Goal: Book appointment/travel/reservation

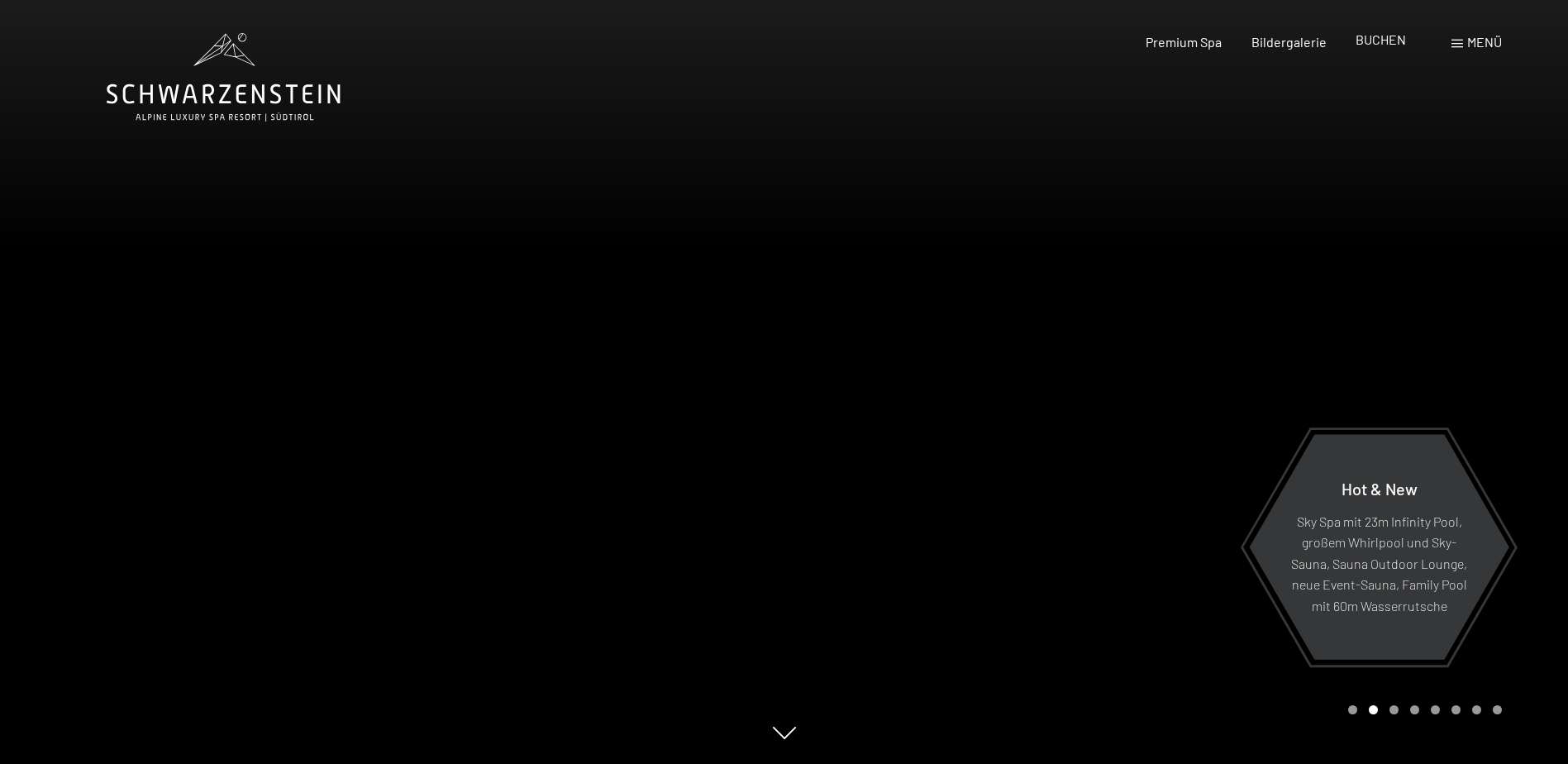
click at [1370, 43] on span "BUCHEN" at bounding box center [1380, 39] width 51 height 16
click at [863, 373] on div at bounding box center [1177, 382] width 785 height 764
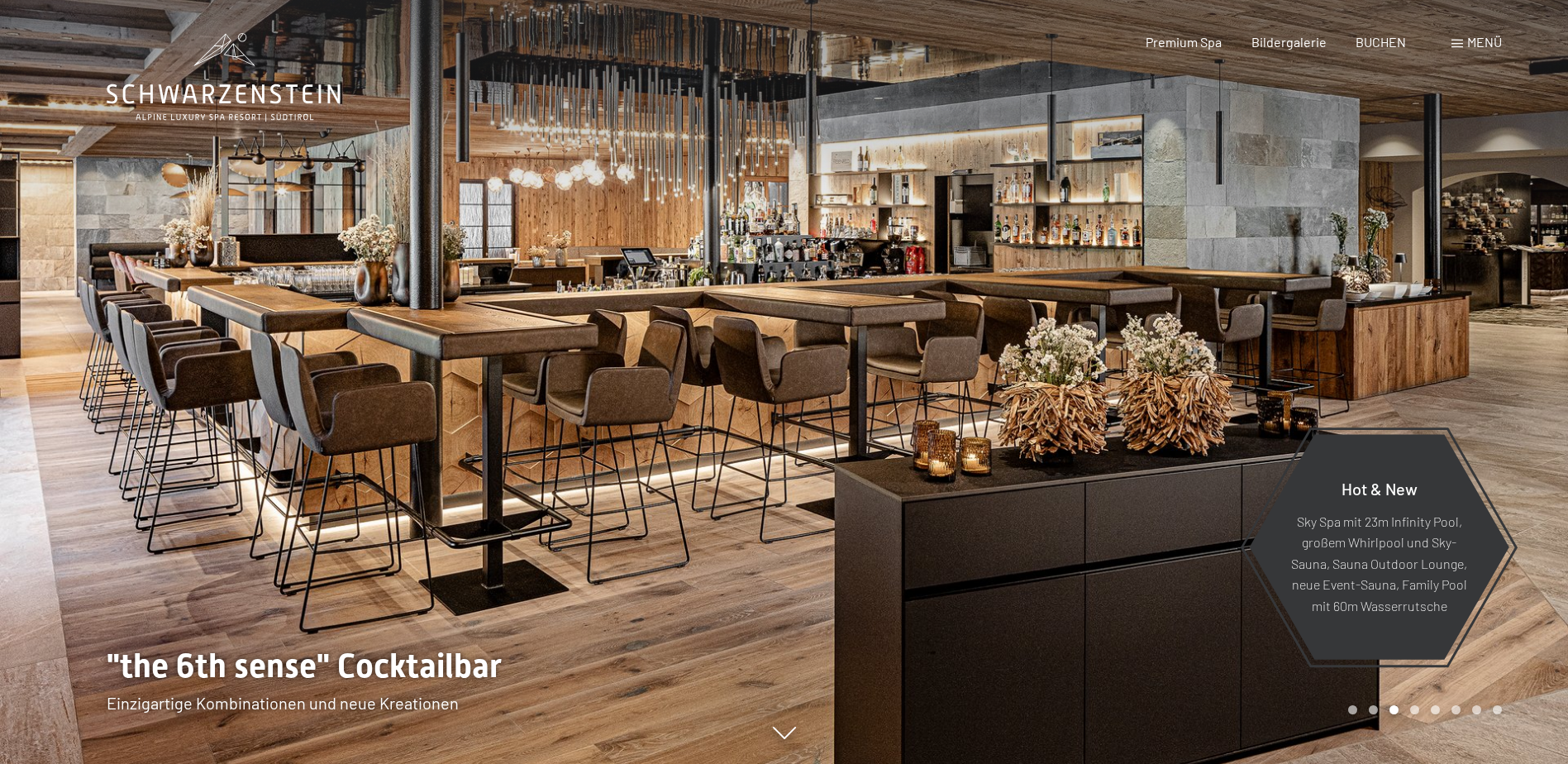
click at [941, 388] on div at bounding box center [1177, 382] width 785 height 764
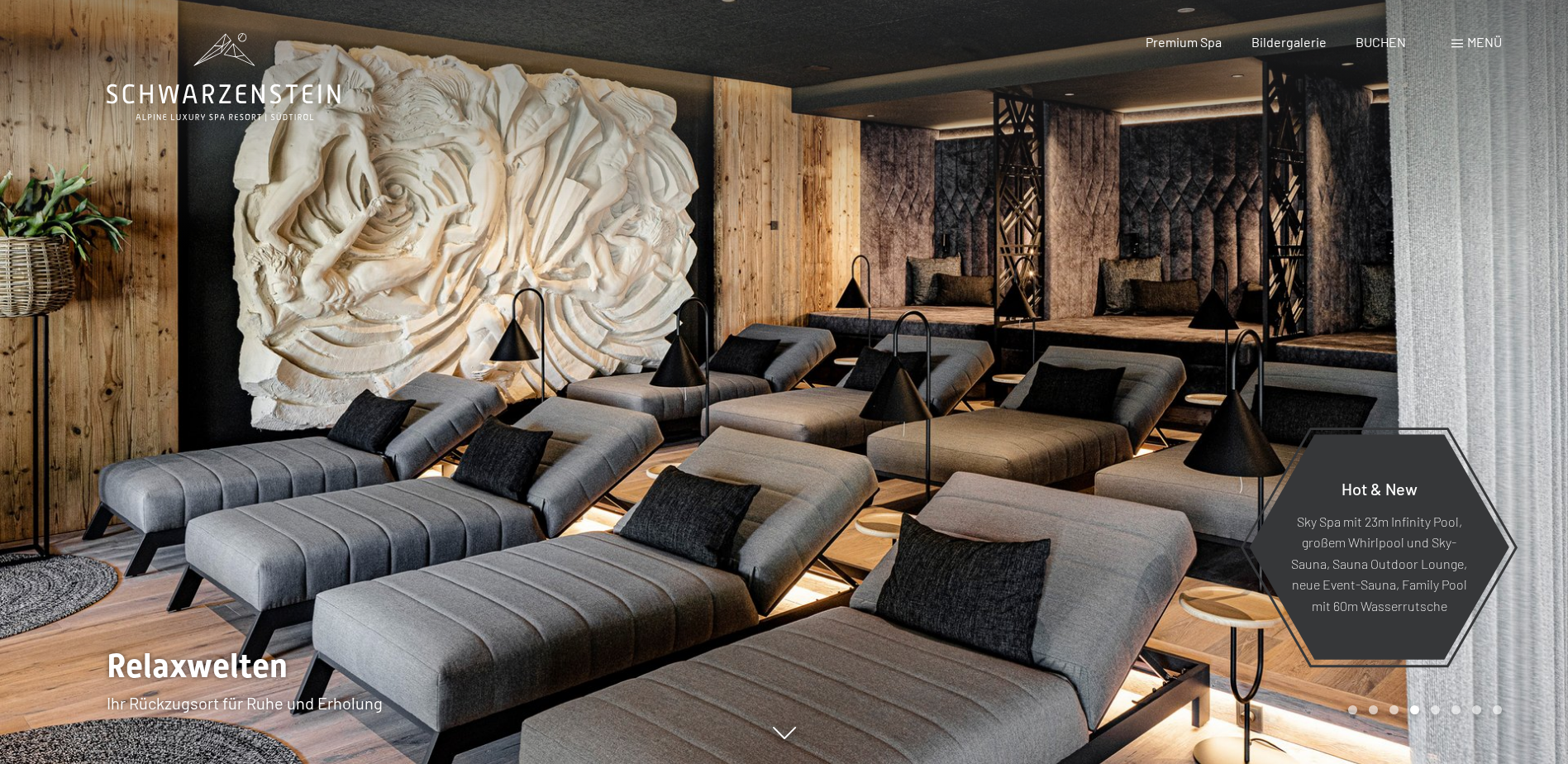
click at [982, 393] on div at bounding box center [1177, 382] width 785 height 764
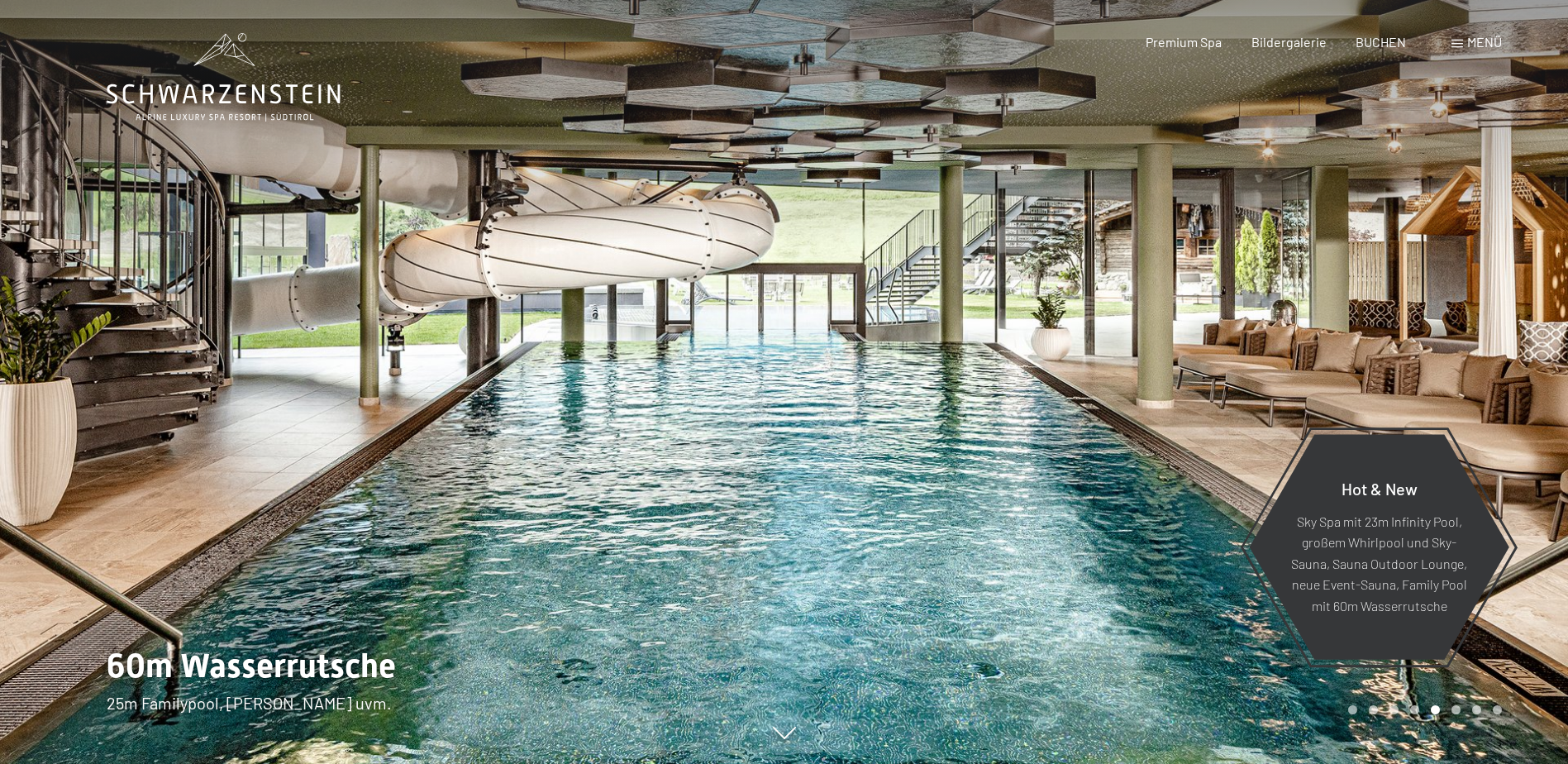
click at [250, 416] on div at bounding box center [392, 382] width 785 height 764
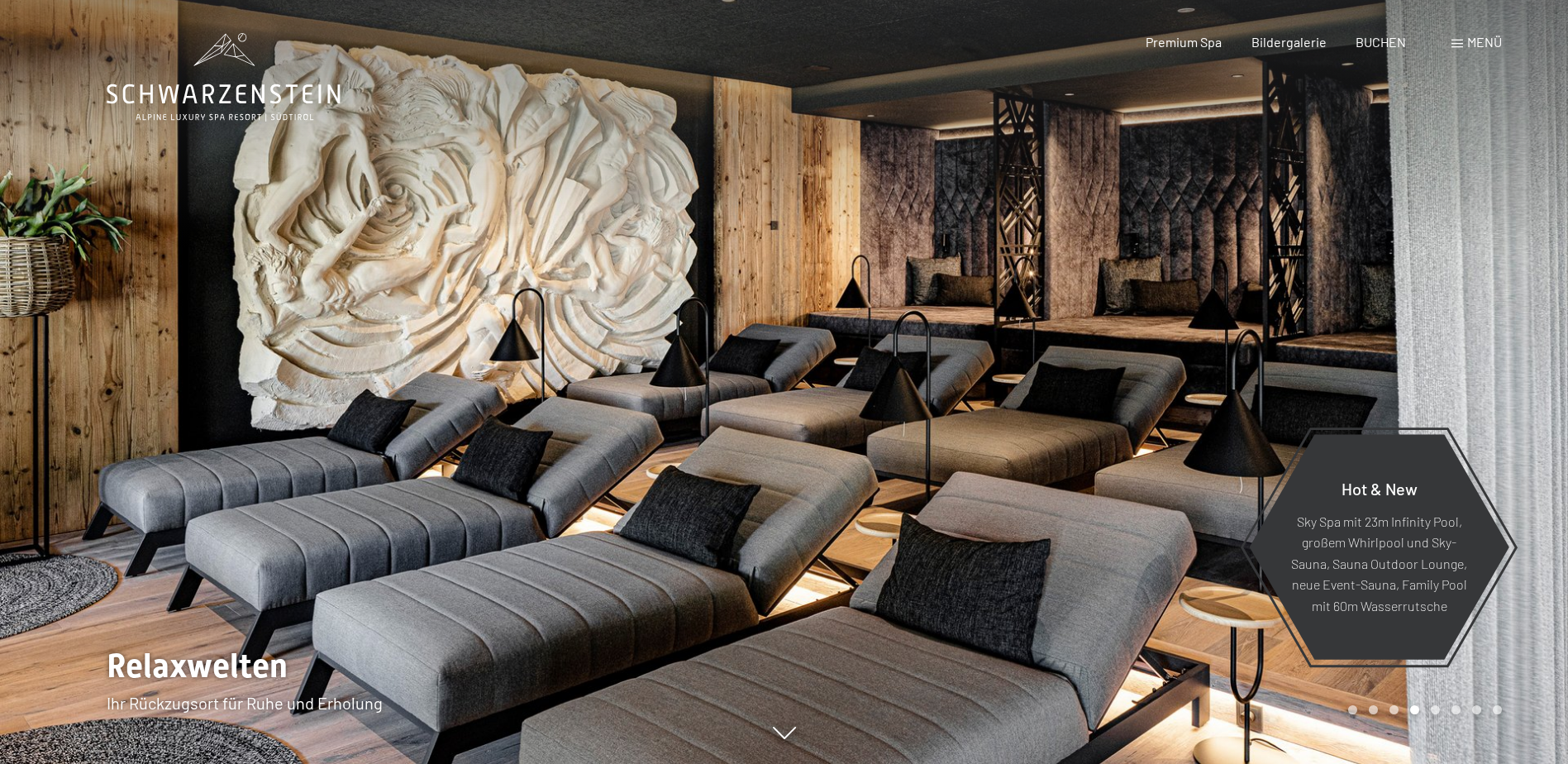
click at [1122, 388] on div at bounding box center [1177, 382] width 785 height 764
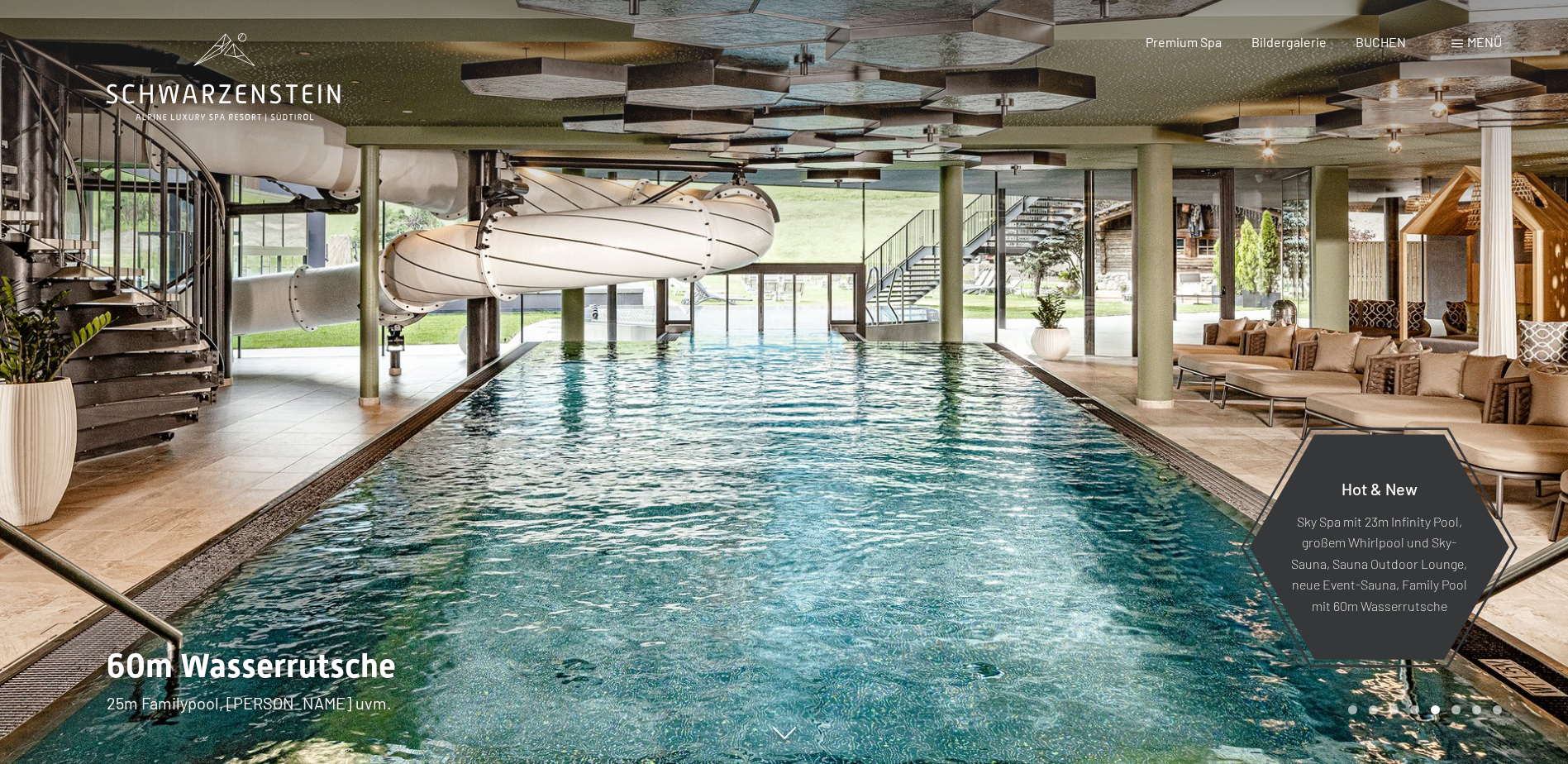
click at [1122, 388] on div at bounding box center [1177, 382] width 785 height 764
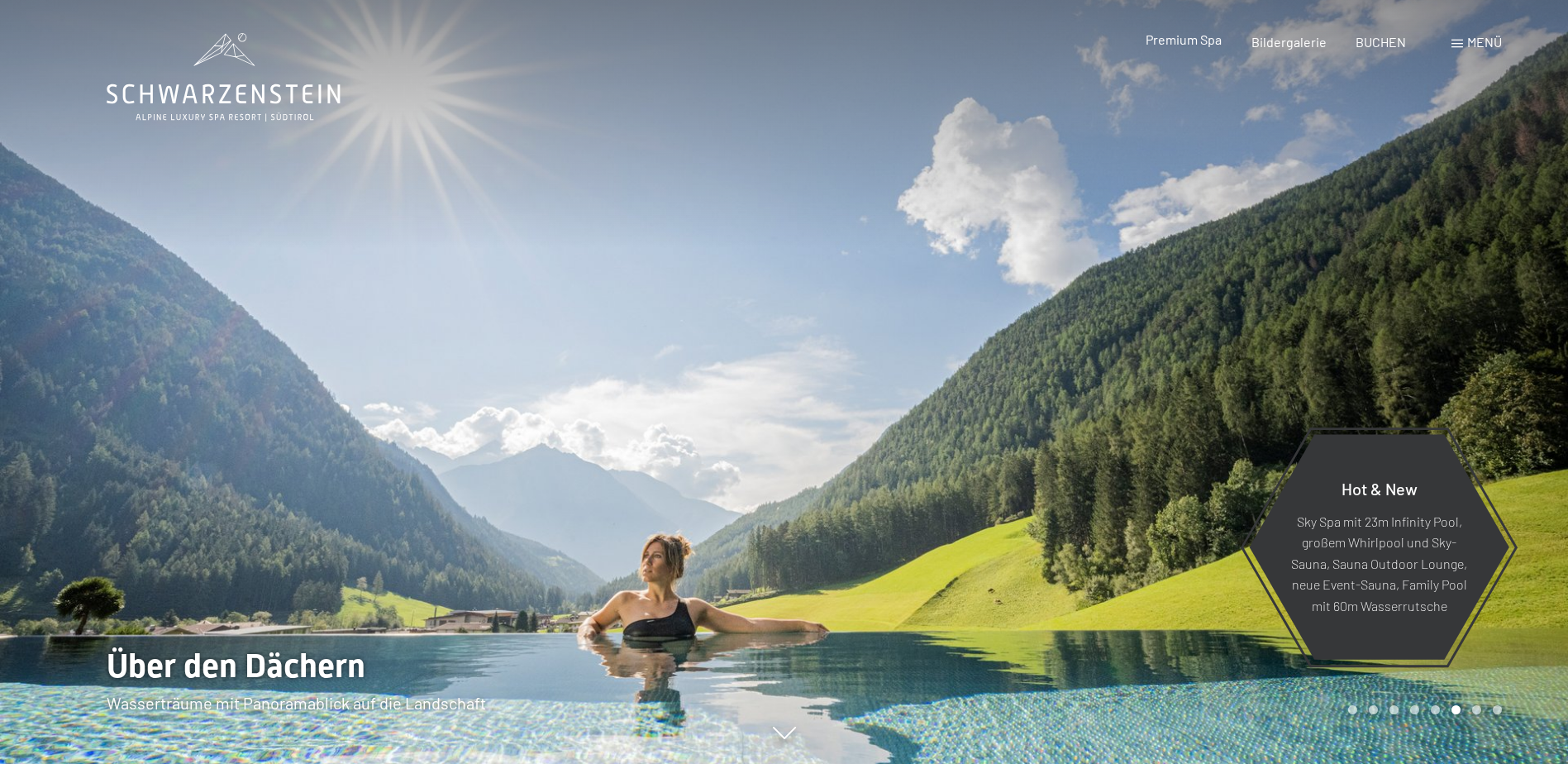
click at [1199, 41] on span "Premium Spa" at bounding box center [1183, 39] width 76 height 16
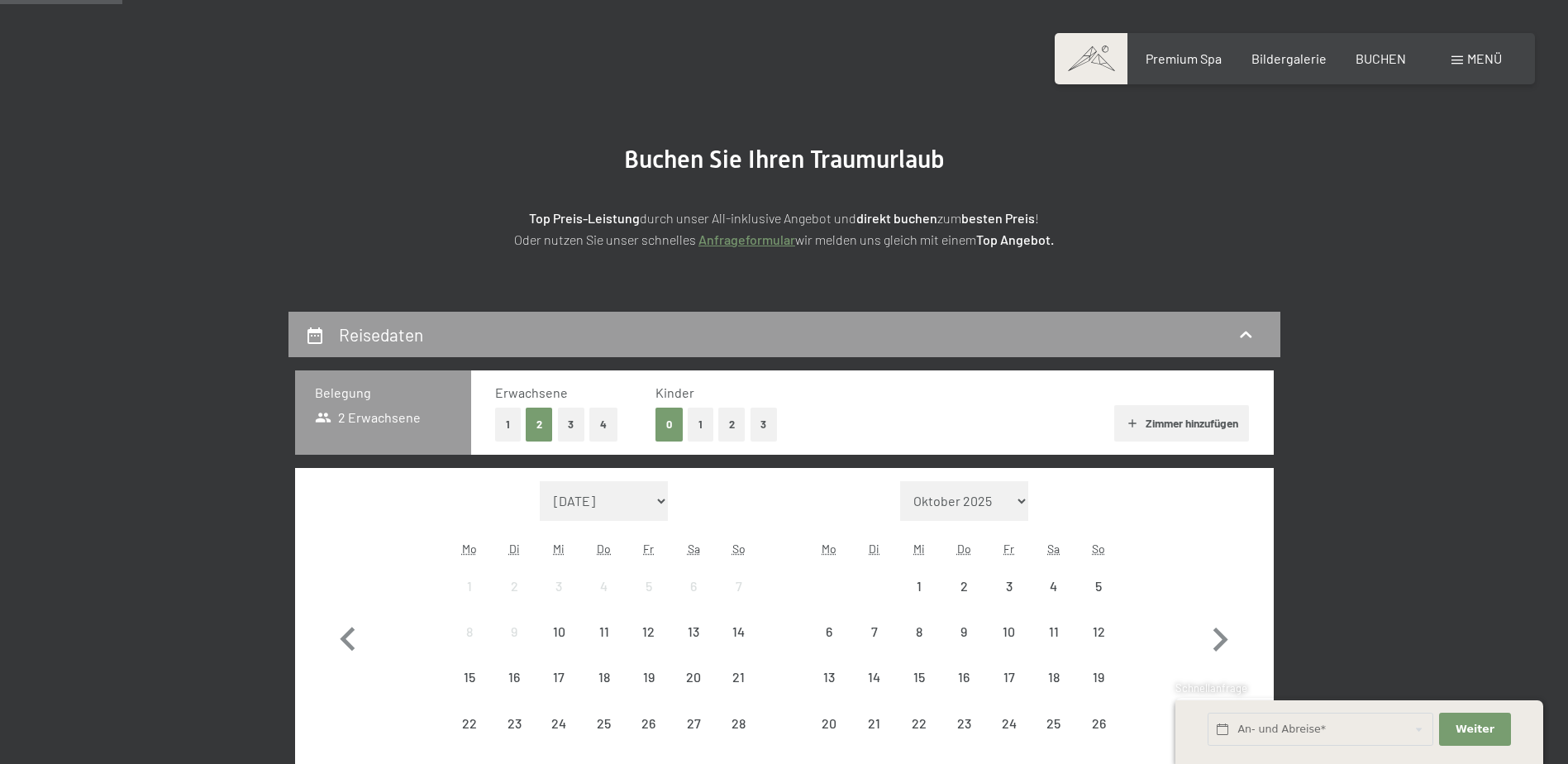
scroll to position [166, 0]
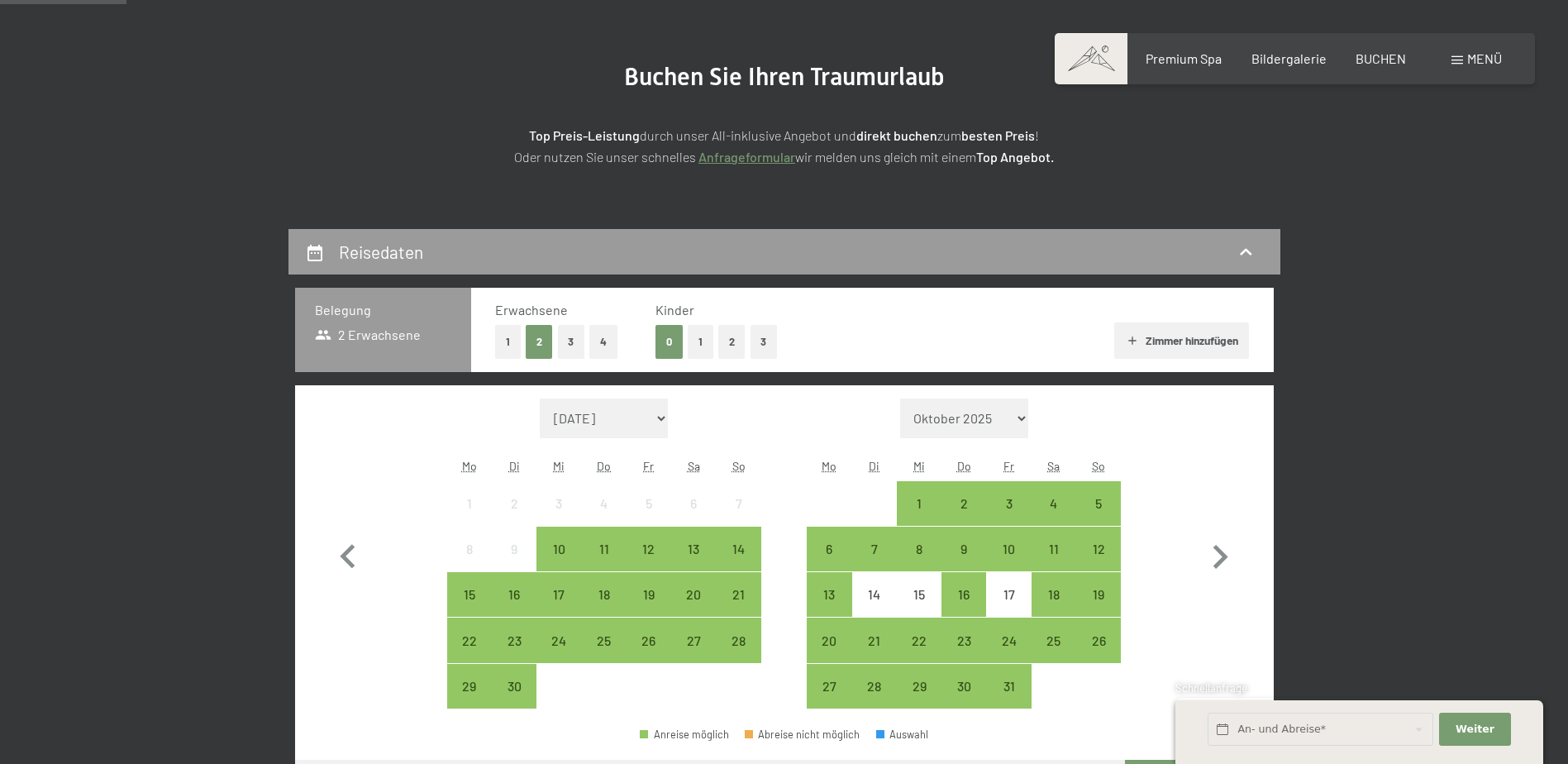
click at [498, 331] on button "1" at bounding box center [507, 342] width 26 height 34
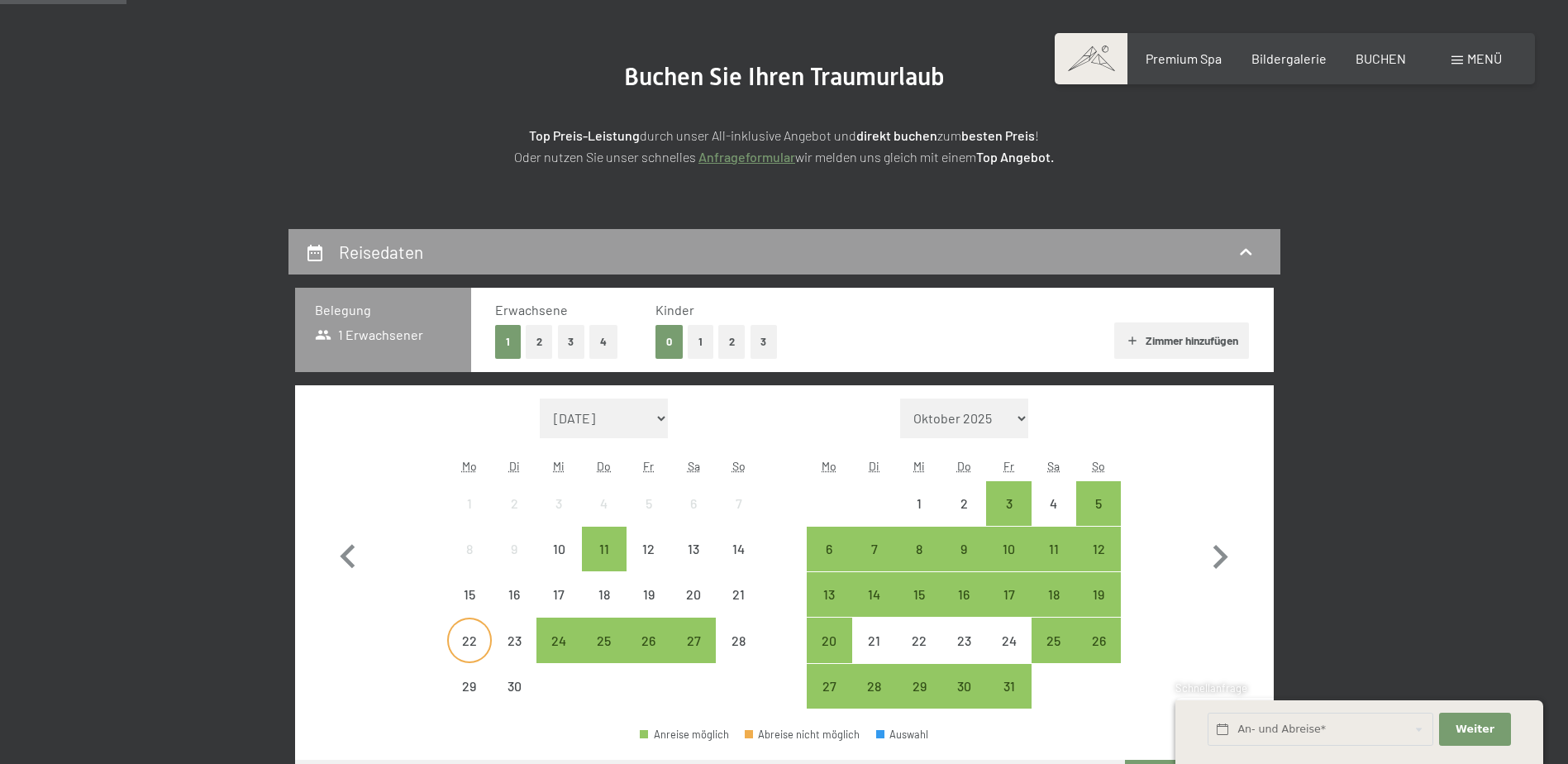
click at [470, 641] on div "22" at bounding box center [469, 654] width 41 height 41
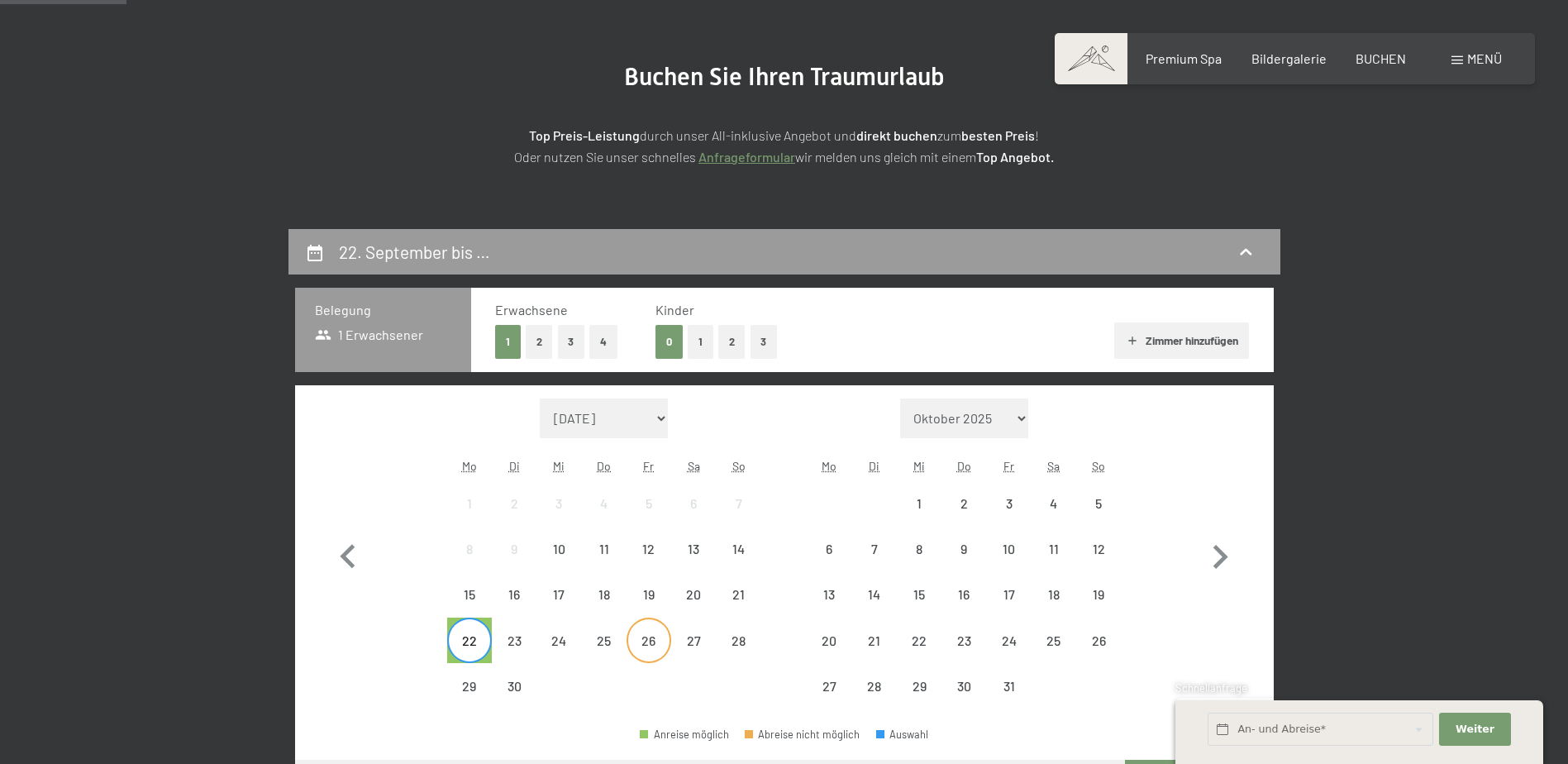
click at [656, 644] on div "26" at bounding box center [649, 654] width 41 height 41
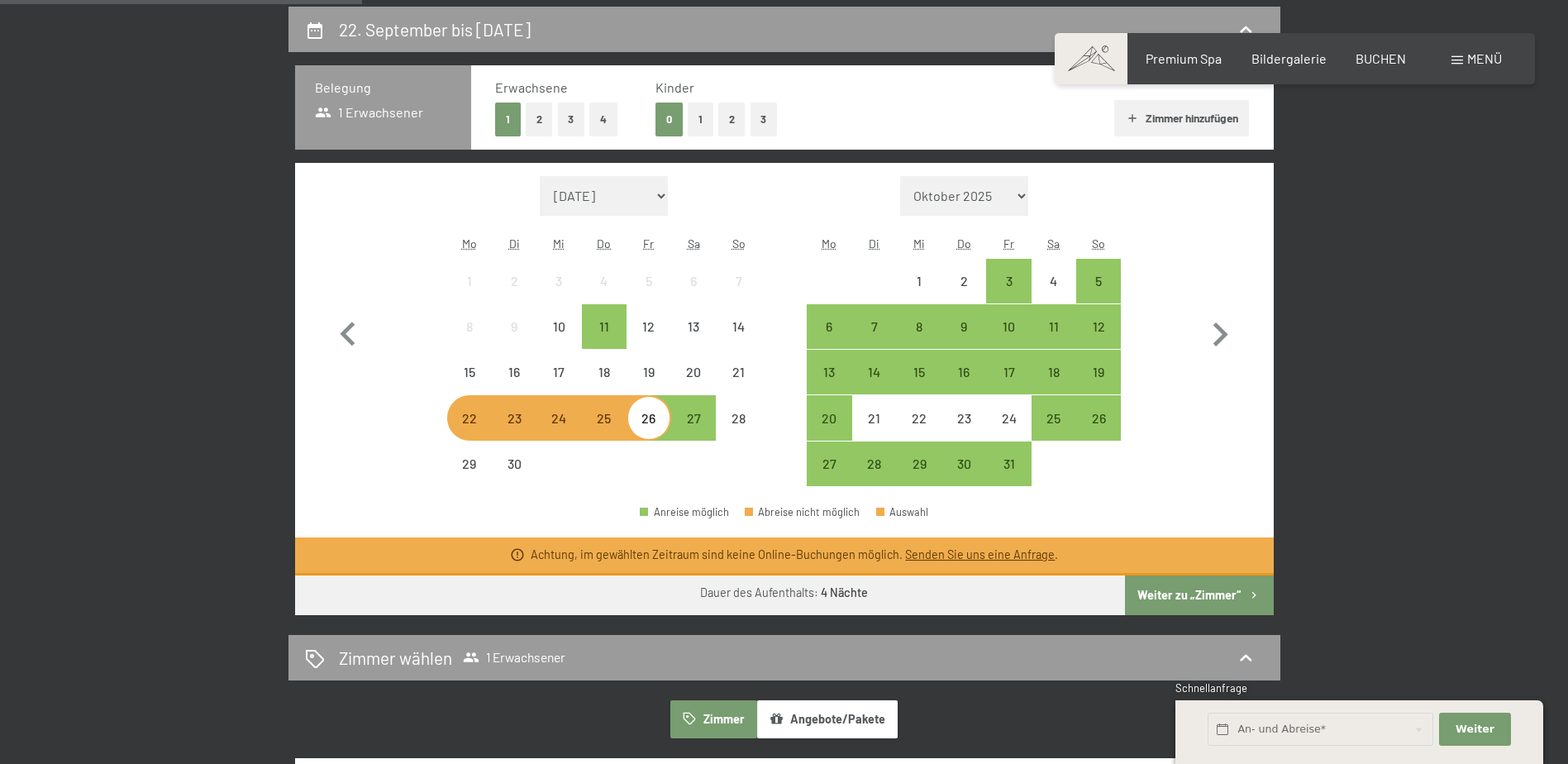
scroll to position [413, 0]
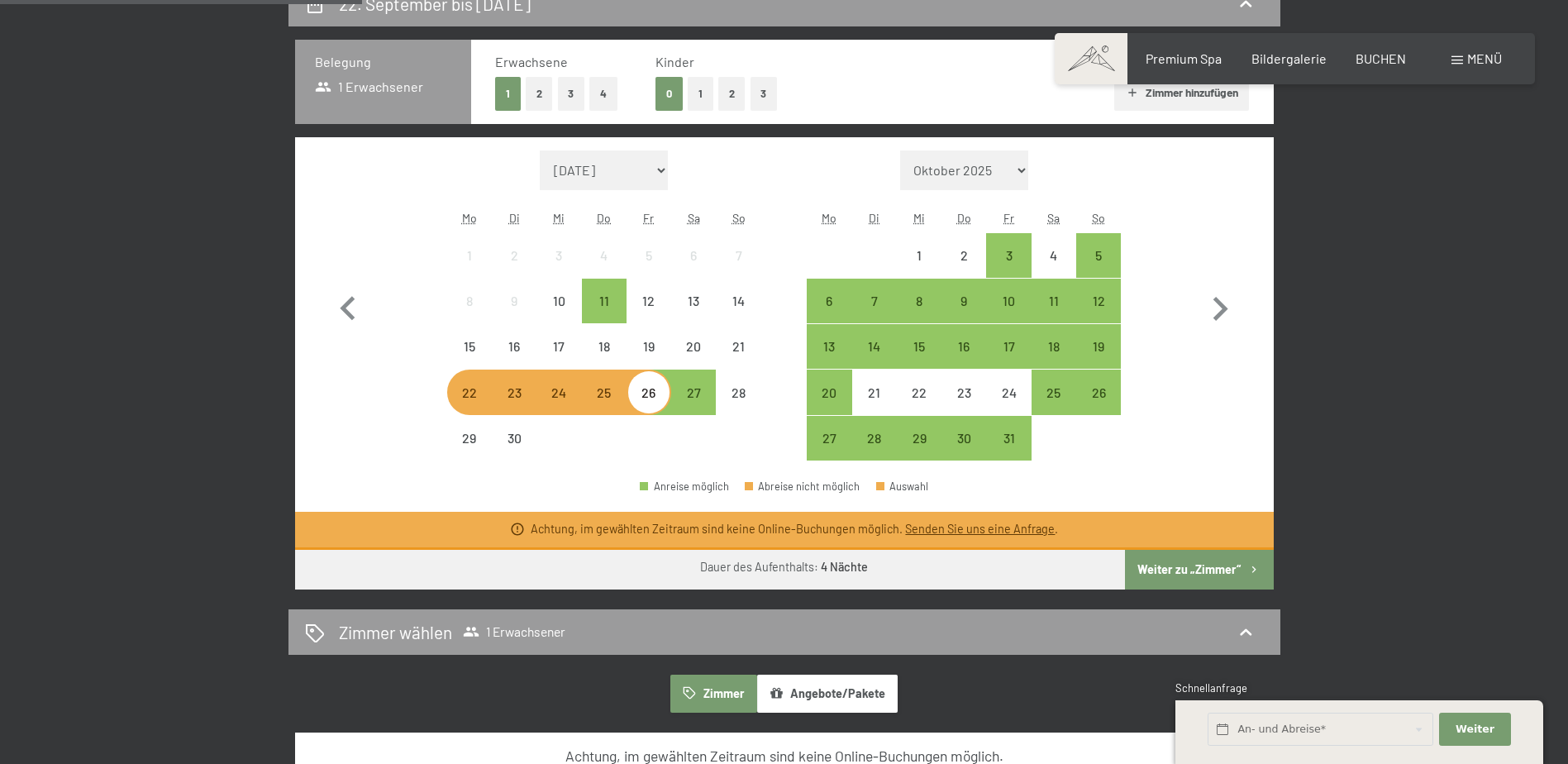
click at [1189, 566] on button "Weiter zu „Zimmer“" at bounding box center [1199, 570] width 148 height 40
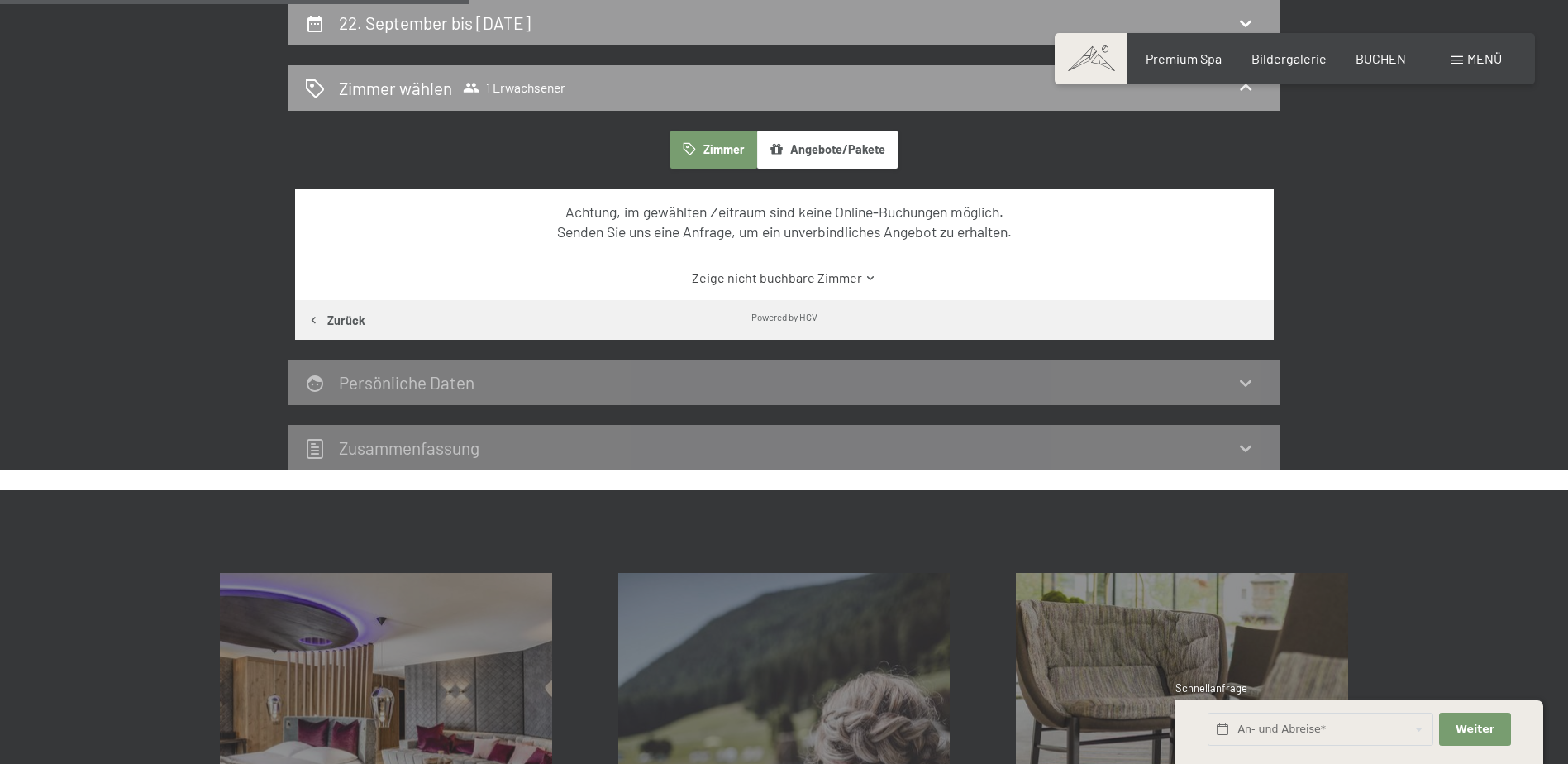
scroll to position [312, 0]
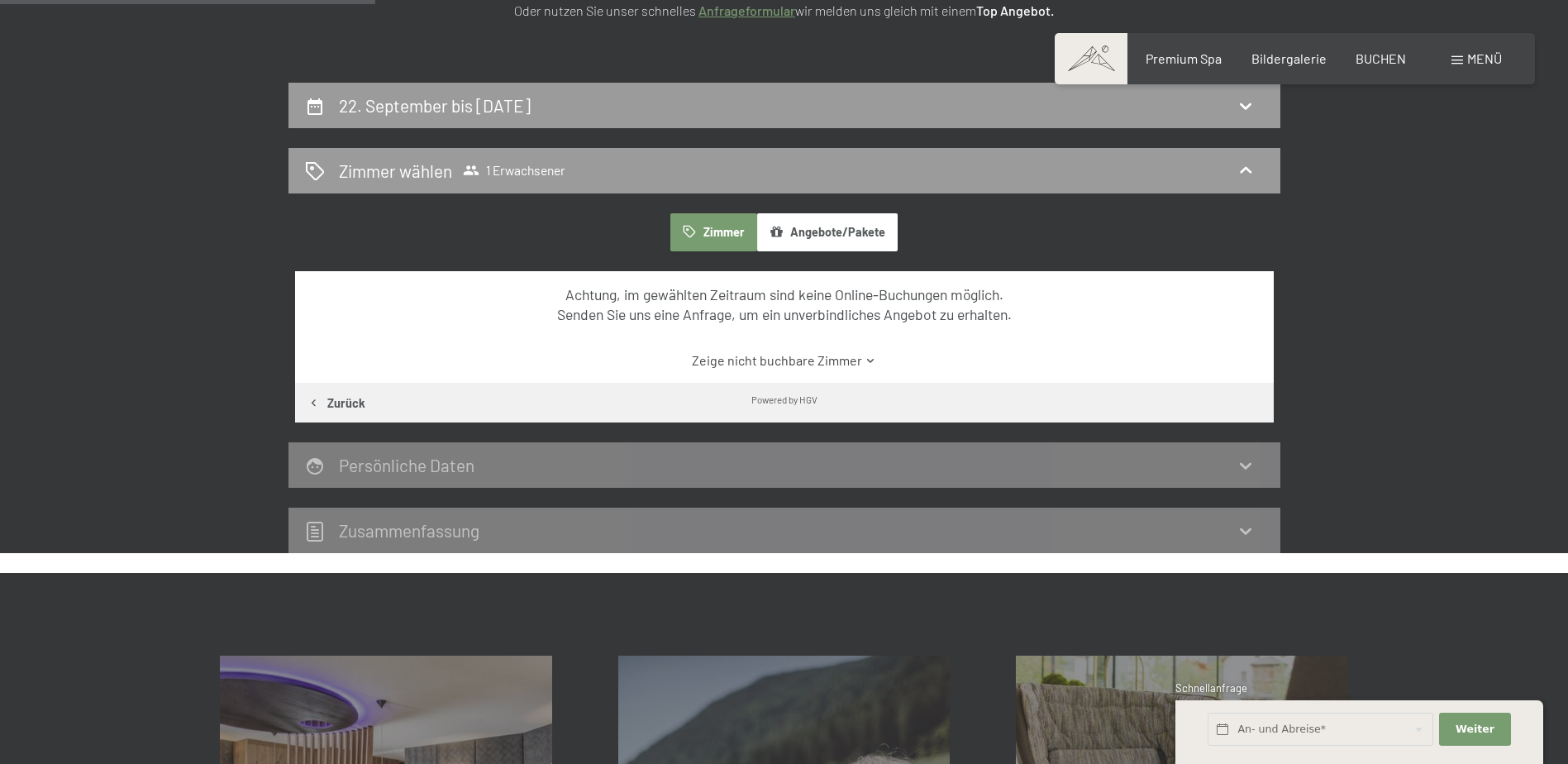
click at [823, 232] on button "Angebote/Pakete" at bounding box center [828, 232] width 141 height 38
click at [729, 231] on button "Zimmer" at bounding box center [713, 232] width 86 height 38
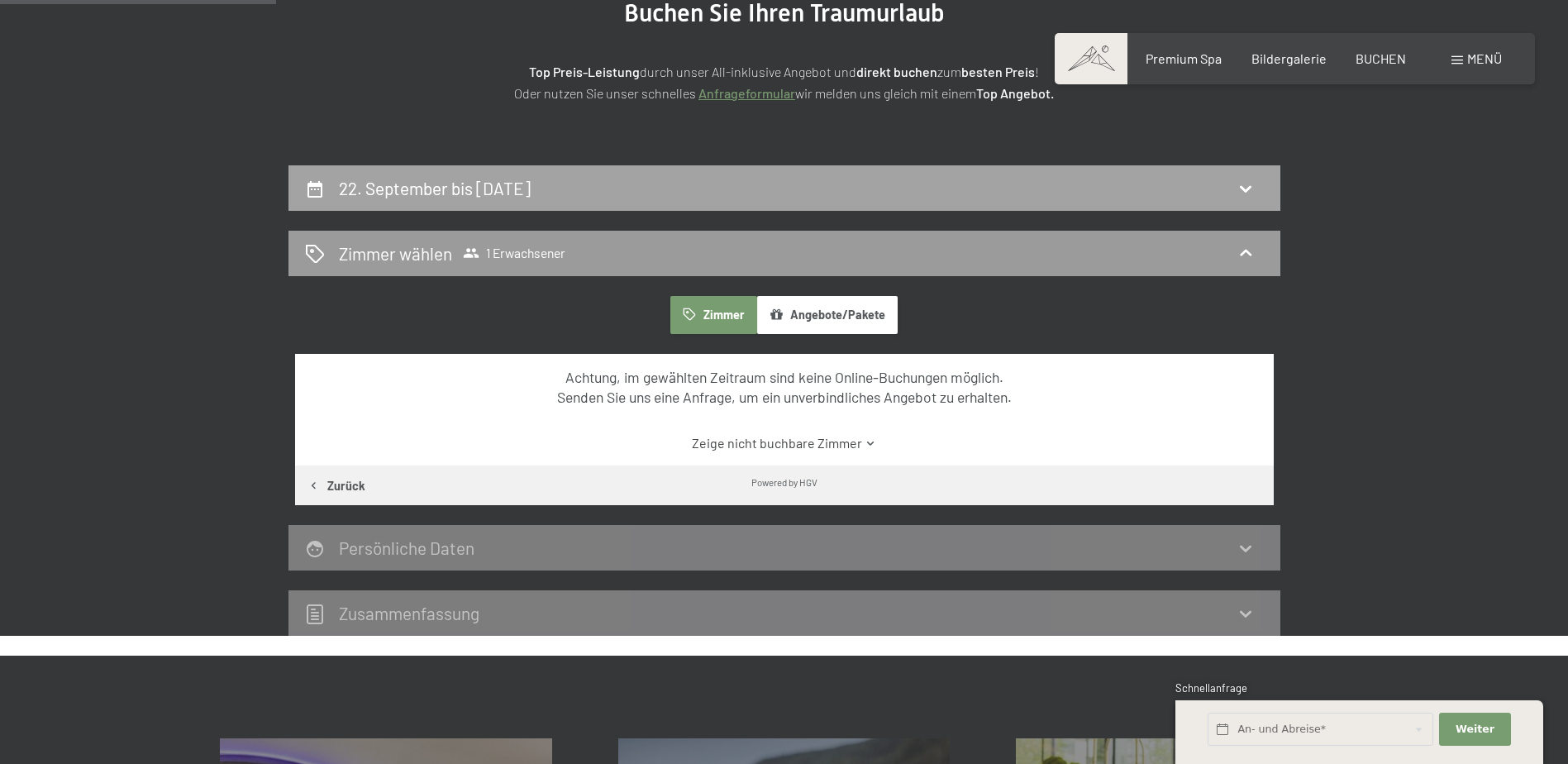
click at [732, 181] on div "22. September bis 26. September 2025" at bounding box center [785, 188] width 959 height 24
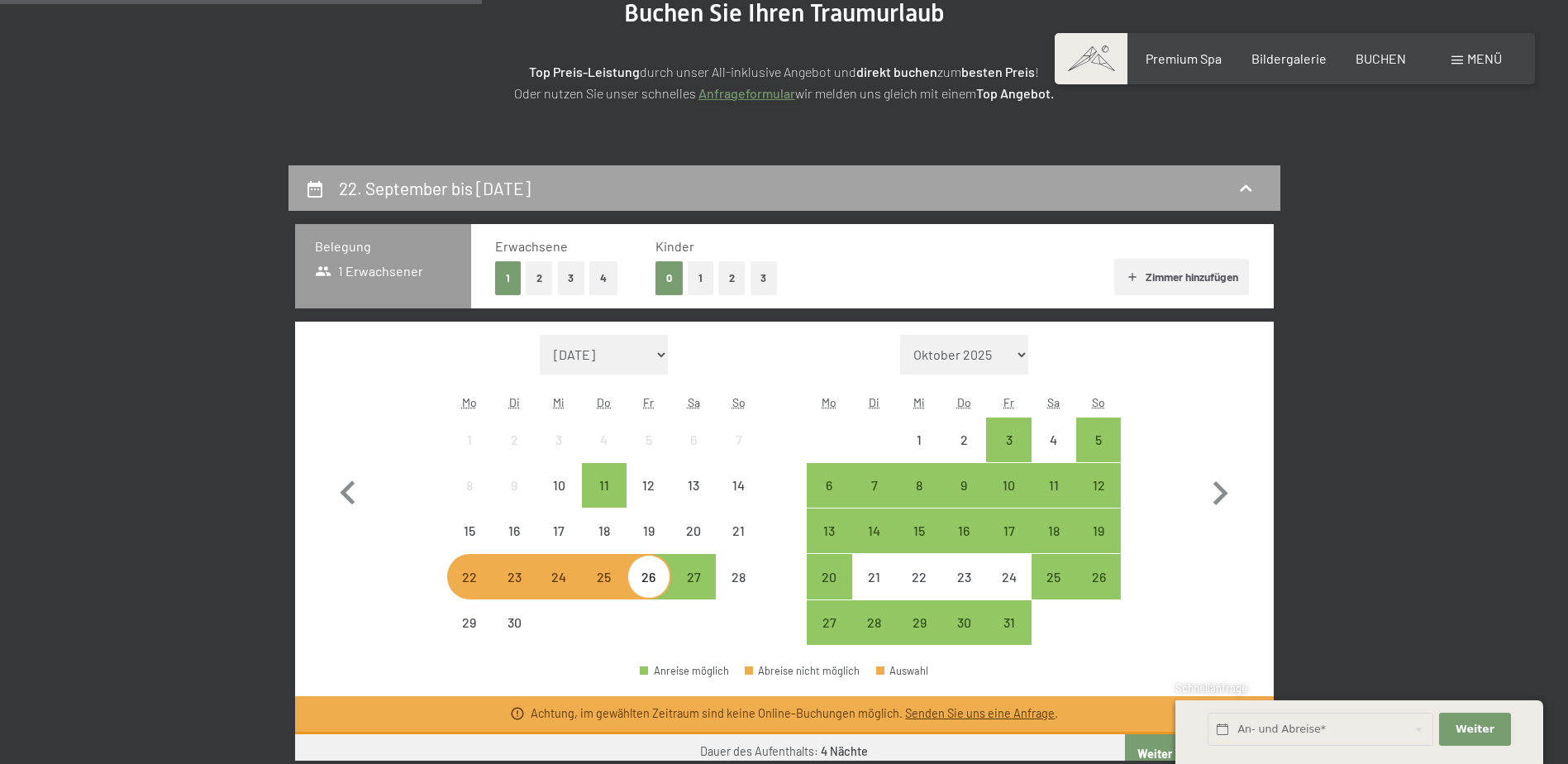
scroll to position [394, 0]
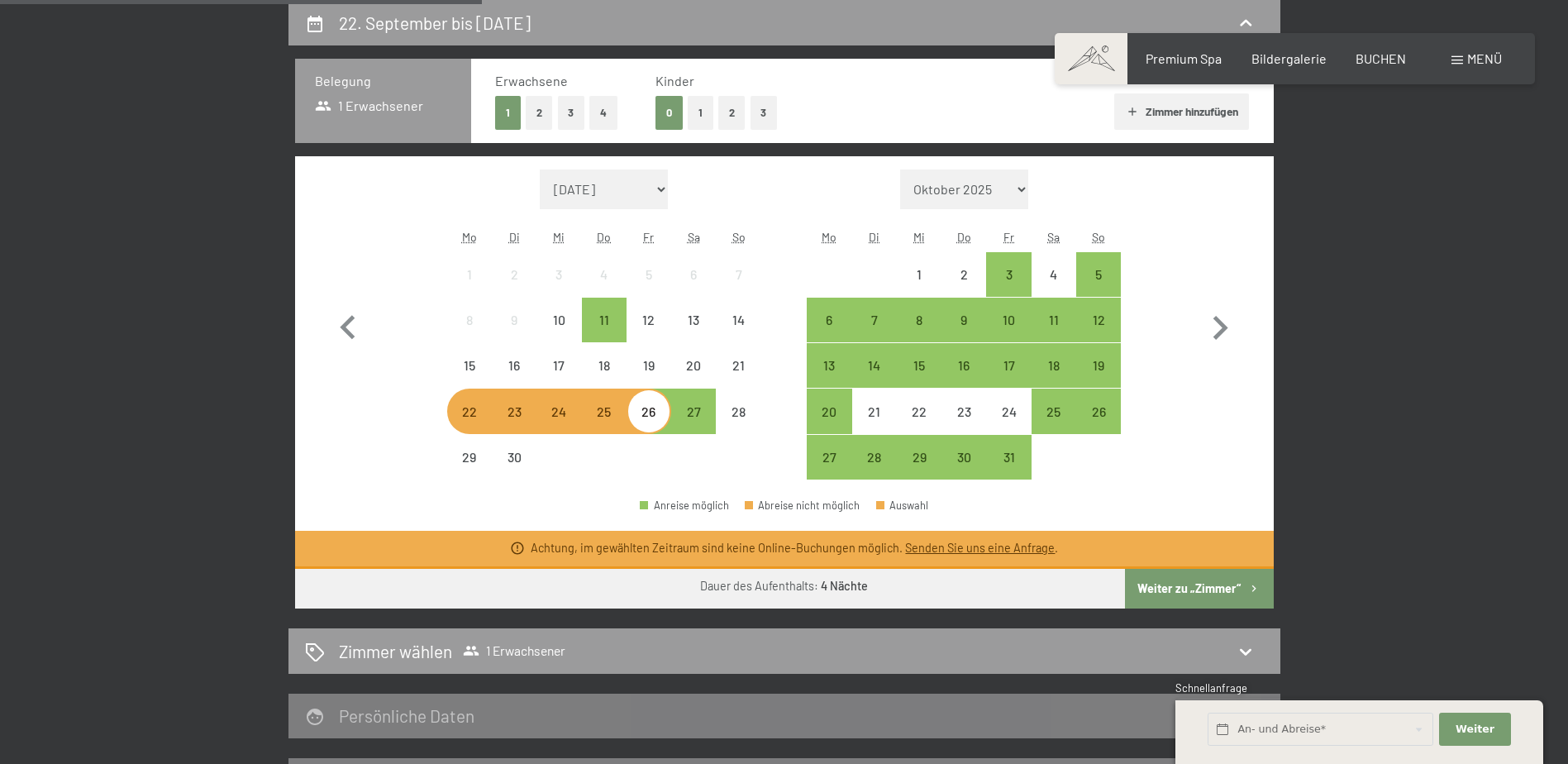
click at [473, 418] on div "22" at bounding box center [469, 426] width 41 height 41
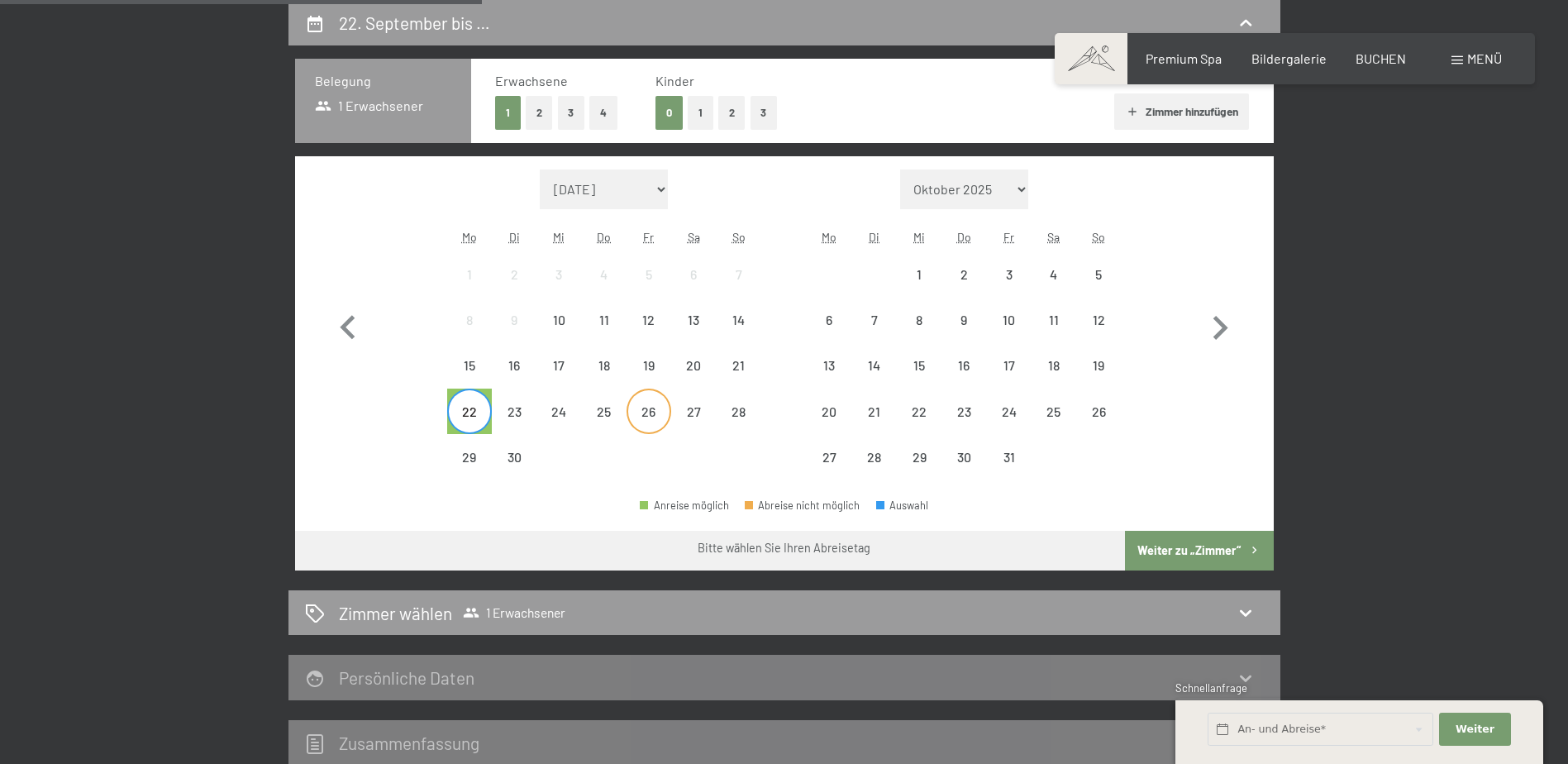
click at [634, 413] on div "26" at bounding box center [649, 426] width 41 height 41
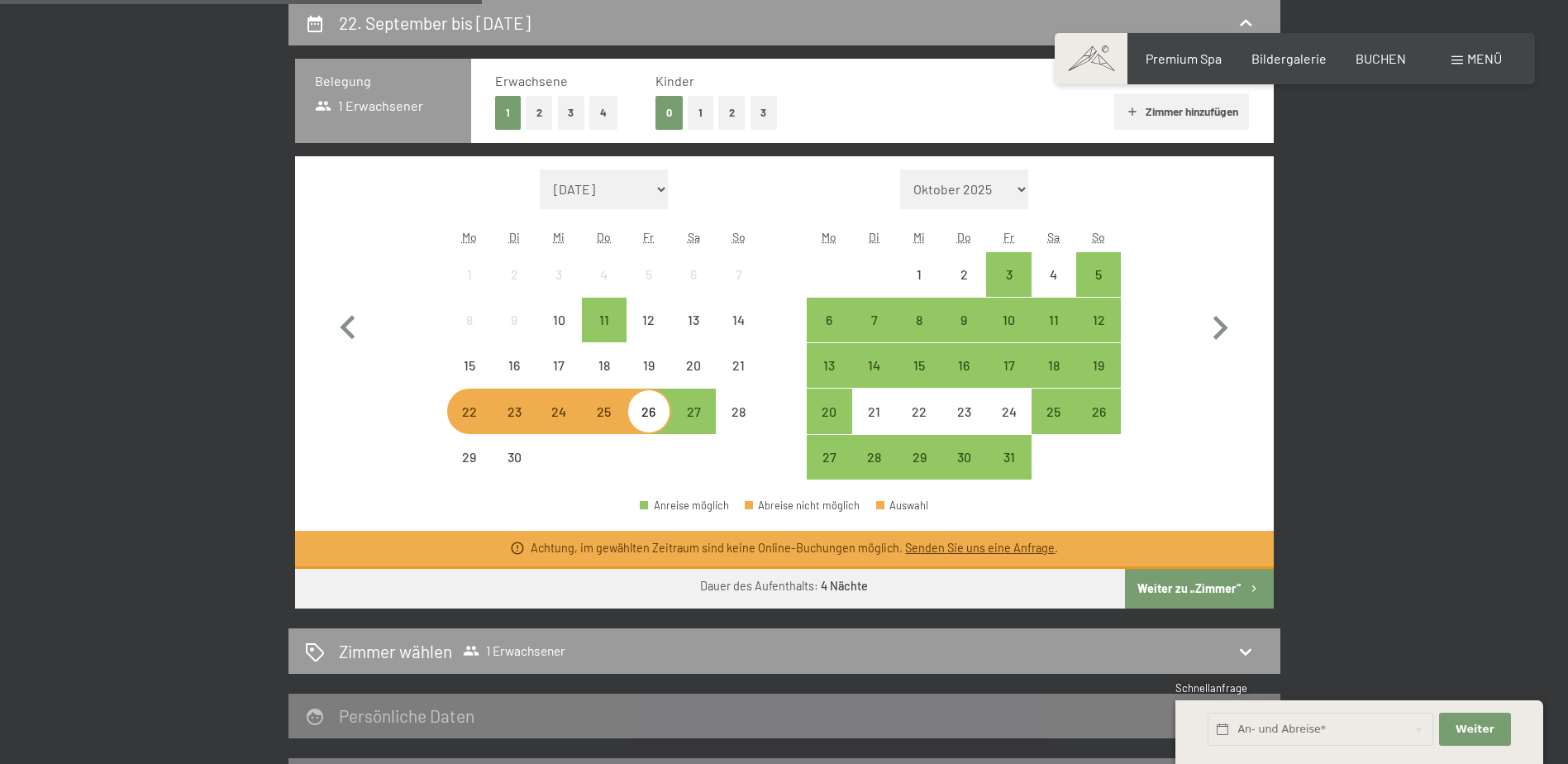
click at [1165, 588] on button "Weiter zu „Zimmer“" at bounding box center [1199, 589] width 148 height 40
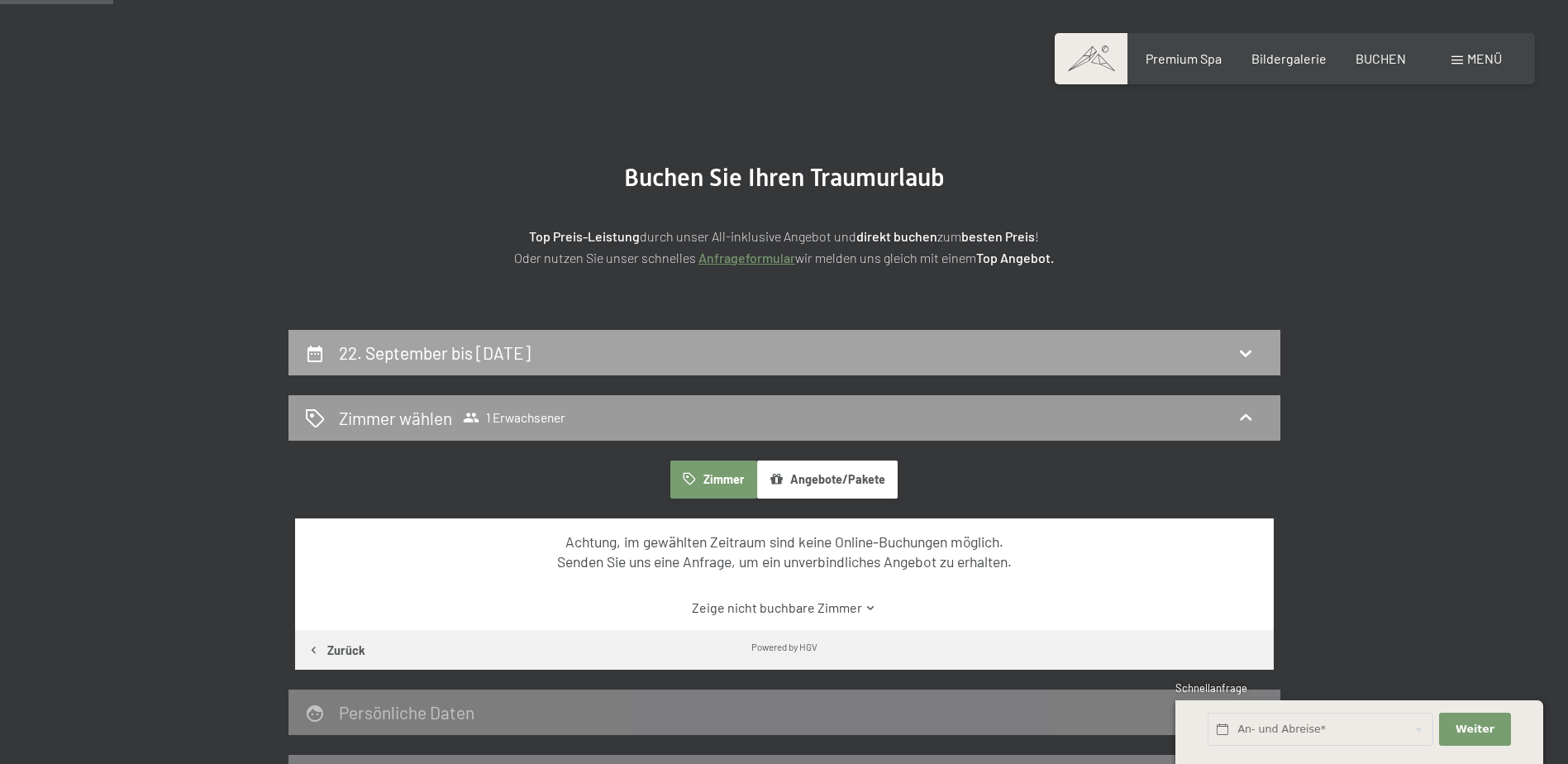
scroll to position [64, 0]
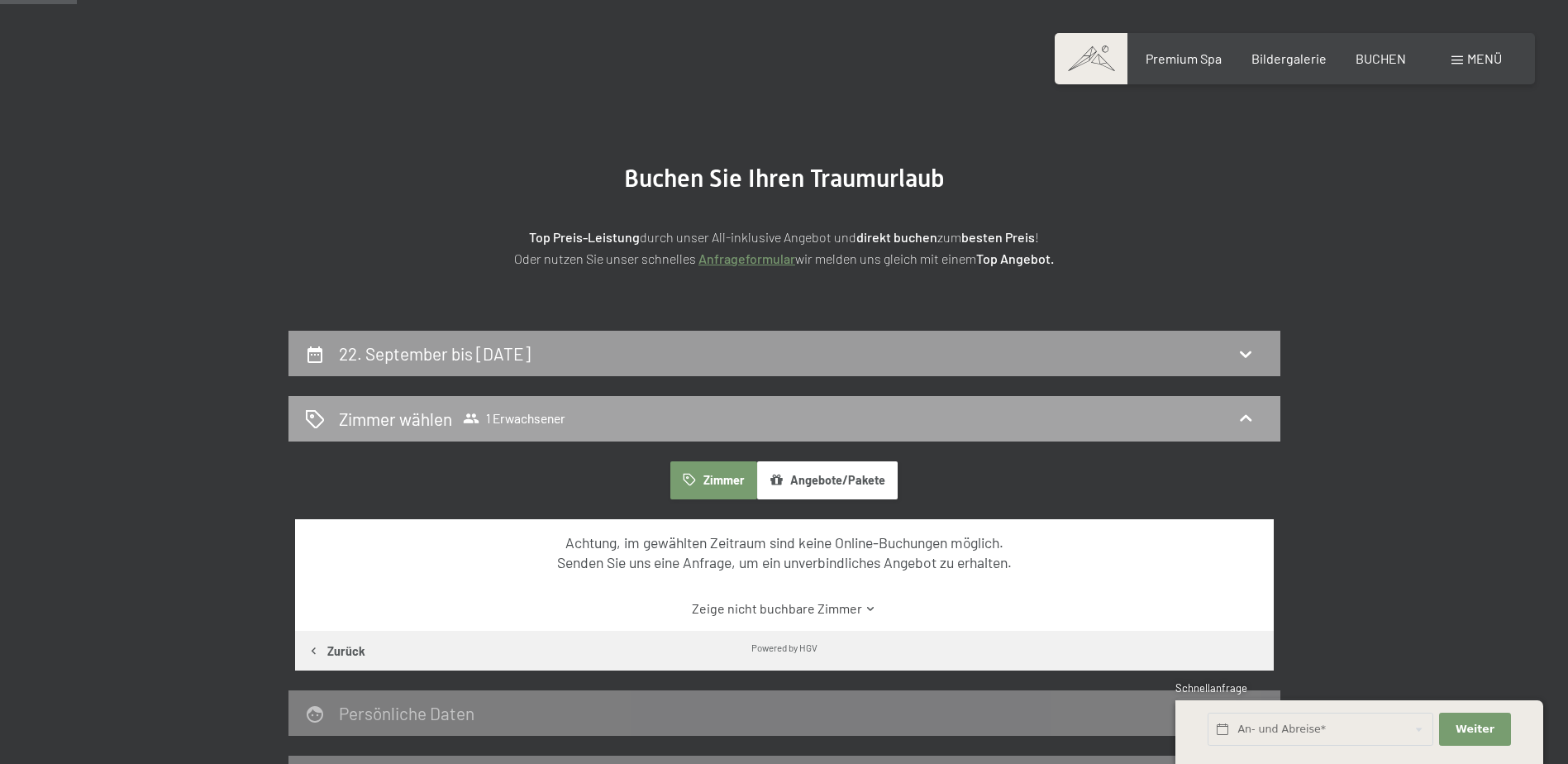
click at [611, 424] on div "Zimmer wählen 1 Erwachsener" at bounding box center [785, 419] width 959 height 24
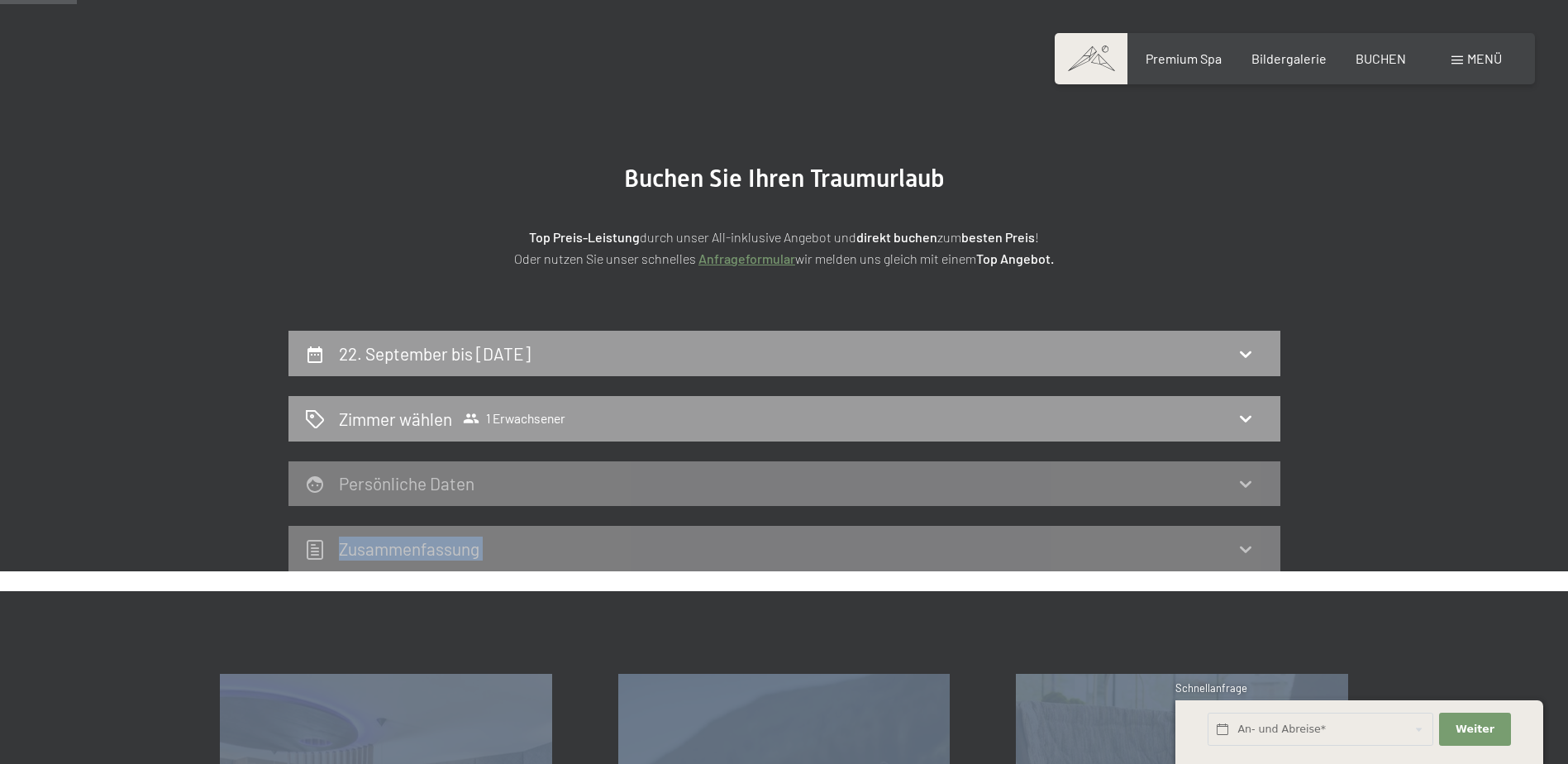
drag, startPoint x: 695, startPoint y: 435, endPoint x: 689, endPoint y: 424, distance: 12.5
click at [689, 424] on span "Einwilligung Marketing*" at bounding box center [693, 430] width 136 height 17
click at [618, 424] on input "Einwilligung Marketing*" at bounding box center [609, 430] width 17 height 17
checkbox input "false"
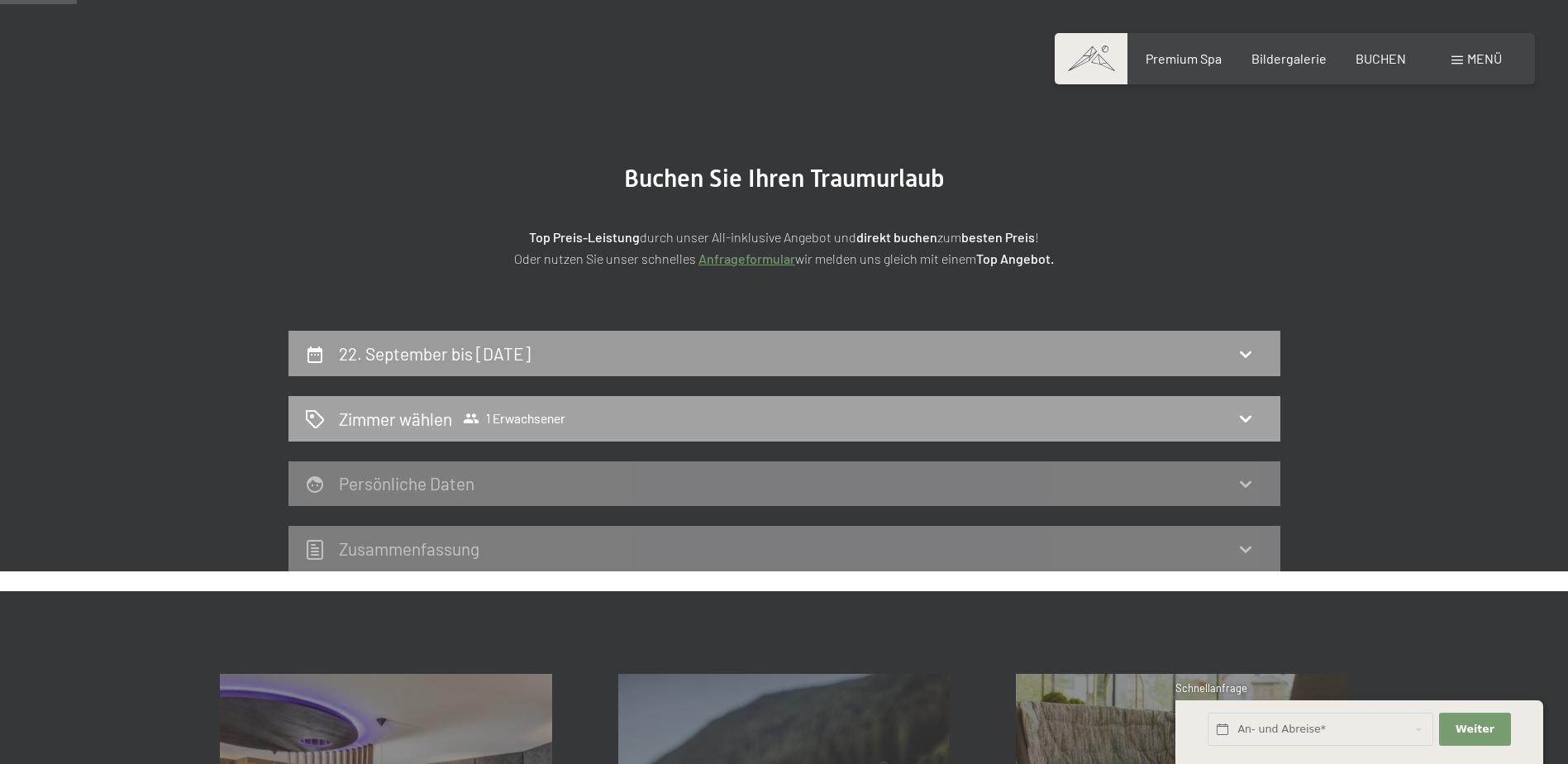
click at [752, 425] on div "Zimmer wählen 1 Erwachsener" at bounding box center [785, 419] width 959 height 24
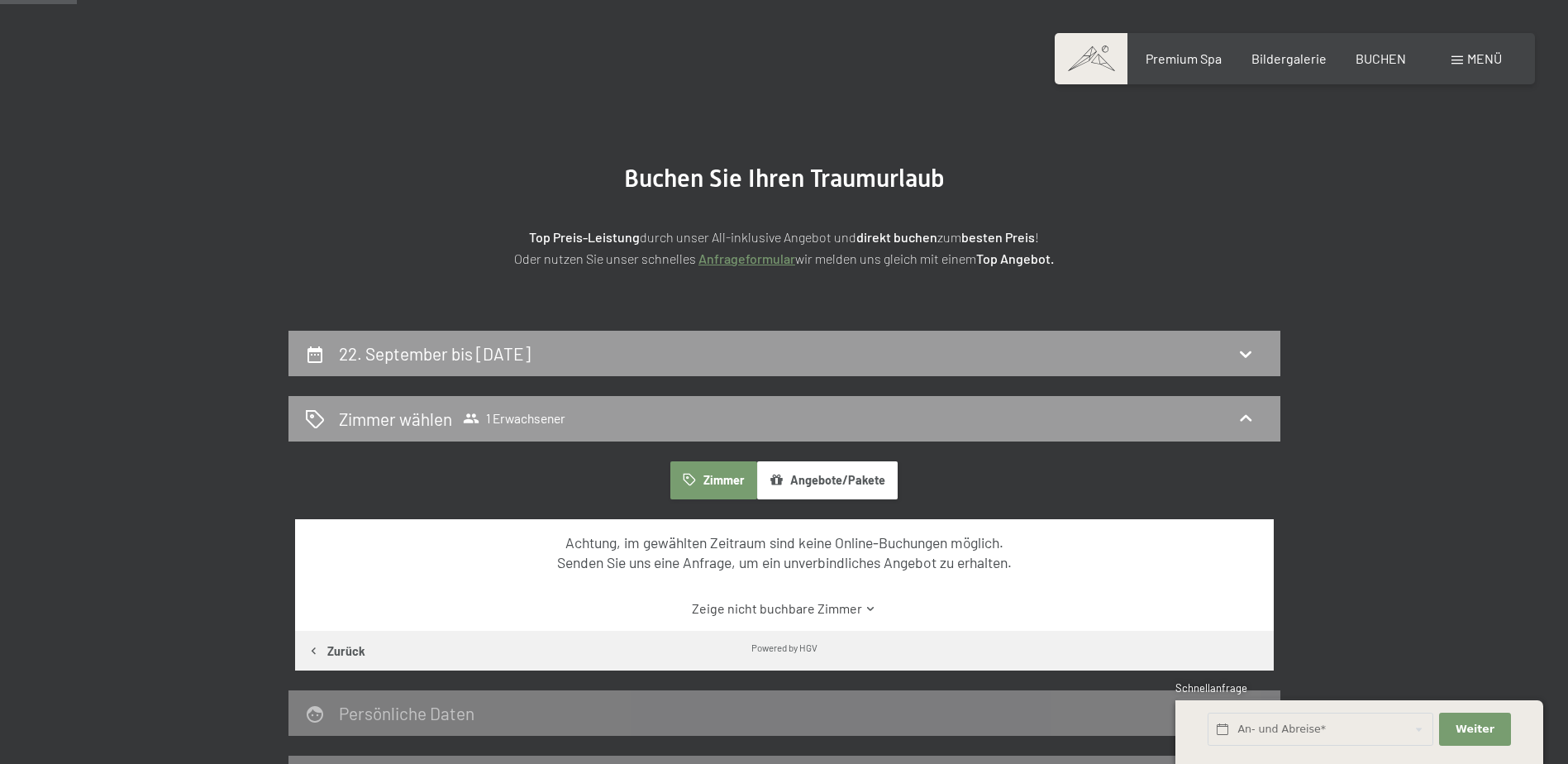
click at [722, 481] on button "Zimmer" at bounding box center [713, 480] width 86 height 38
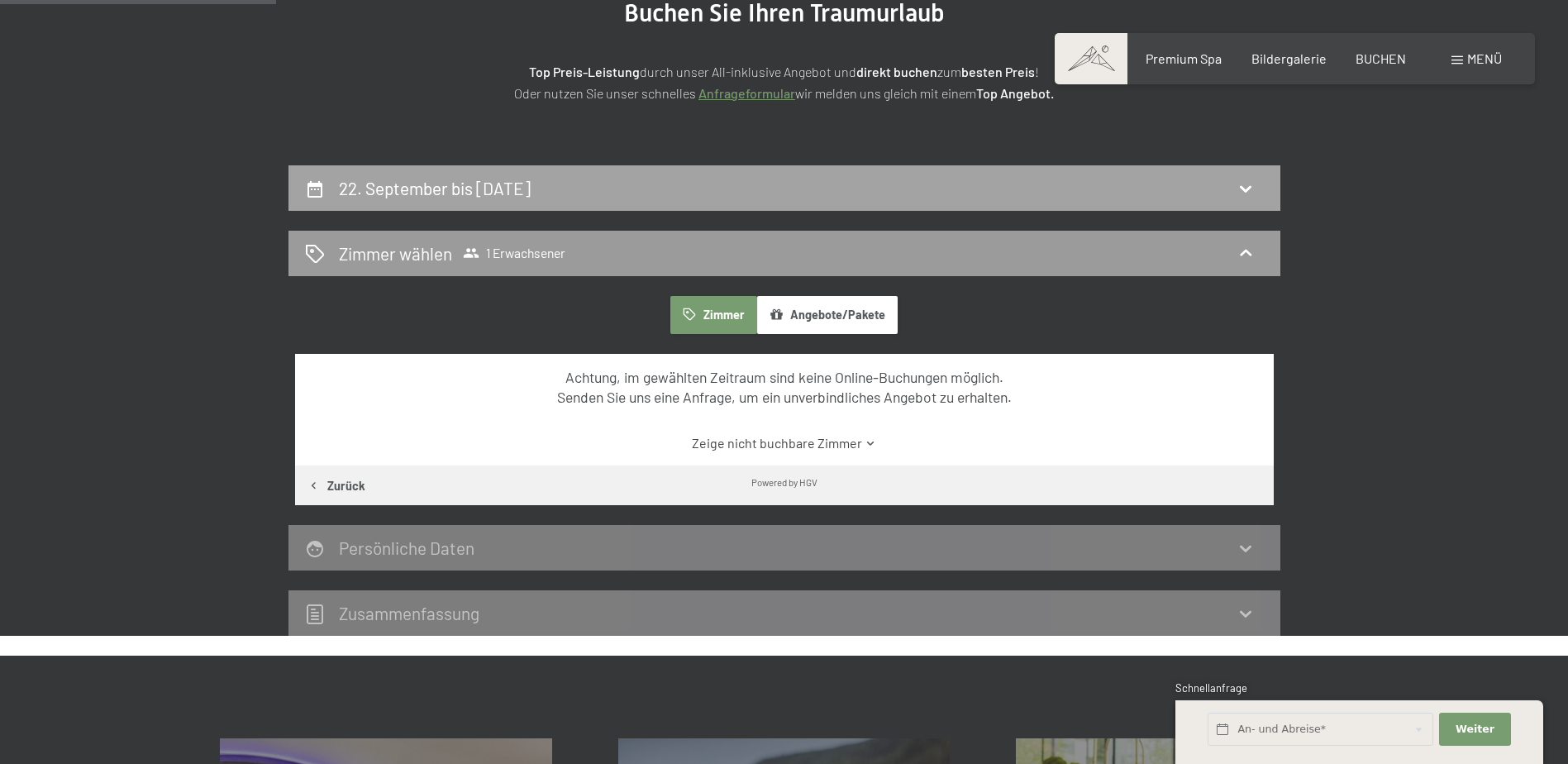
click at [636, 185] on div "22. September bis 26. September 2025" at bounding box center [785, 188] width 959 height 24
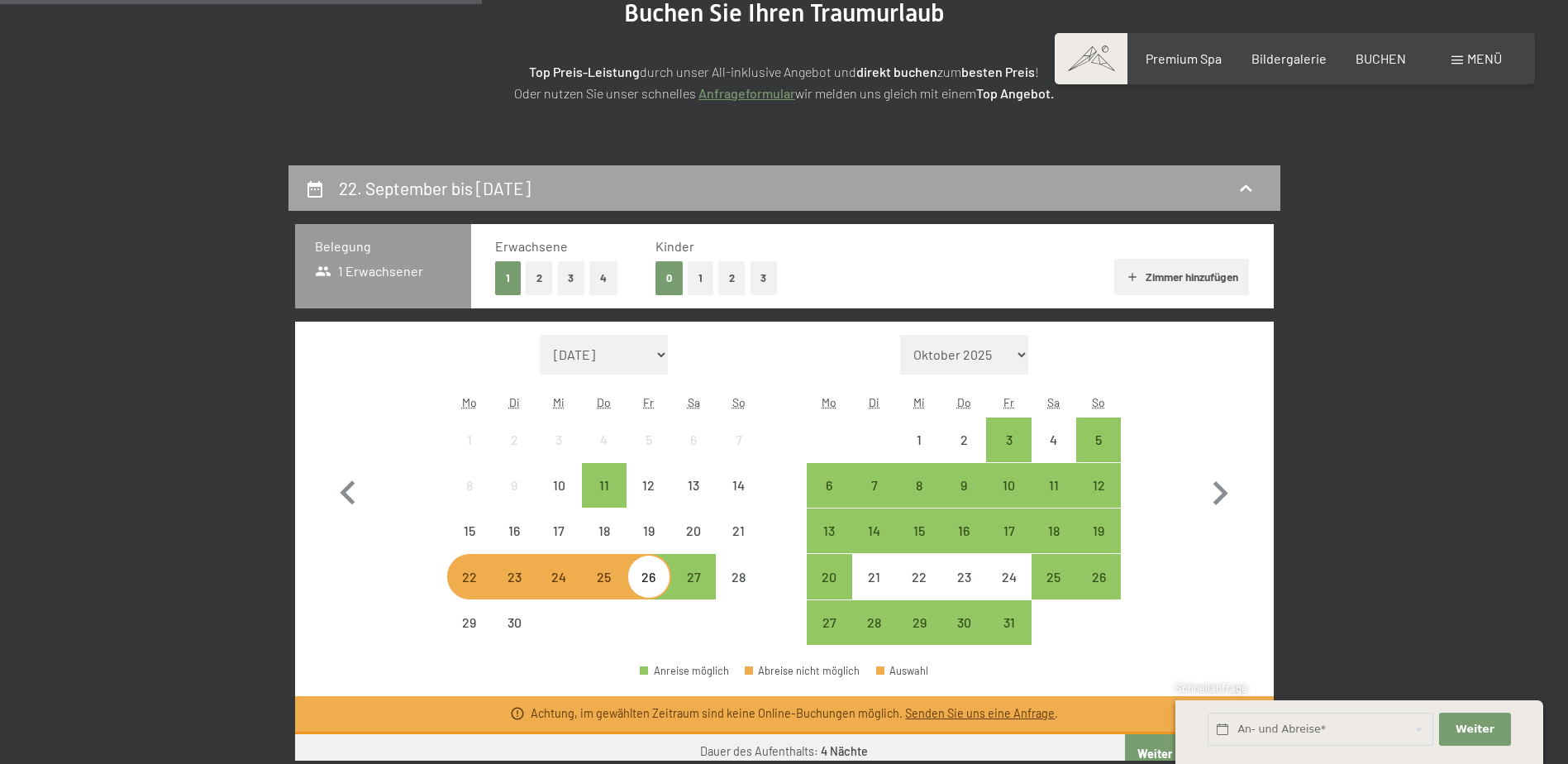
scroll to position [394, 0]
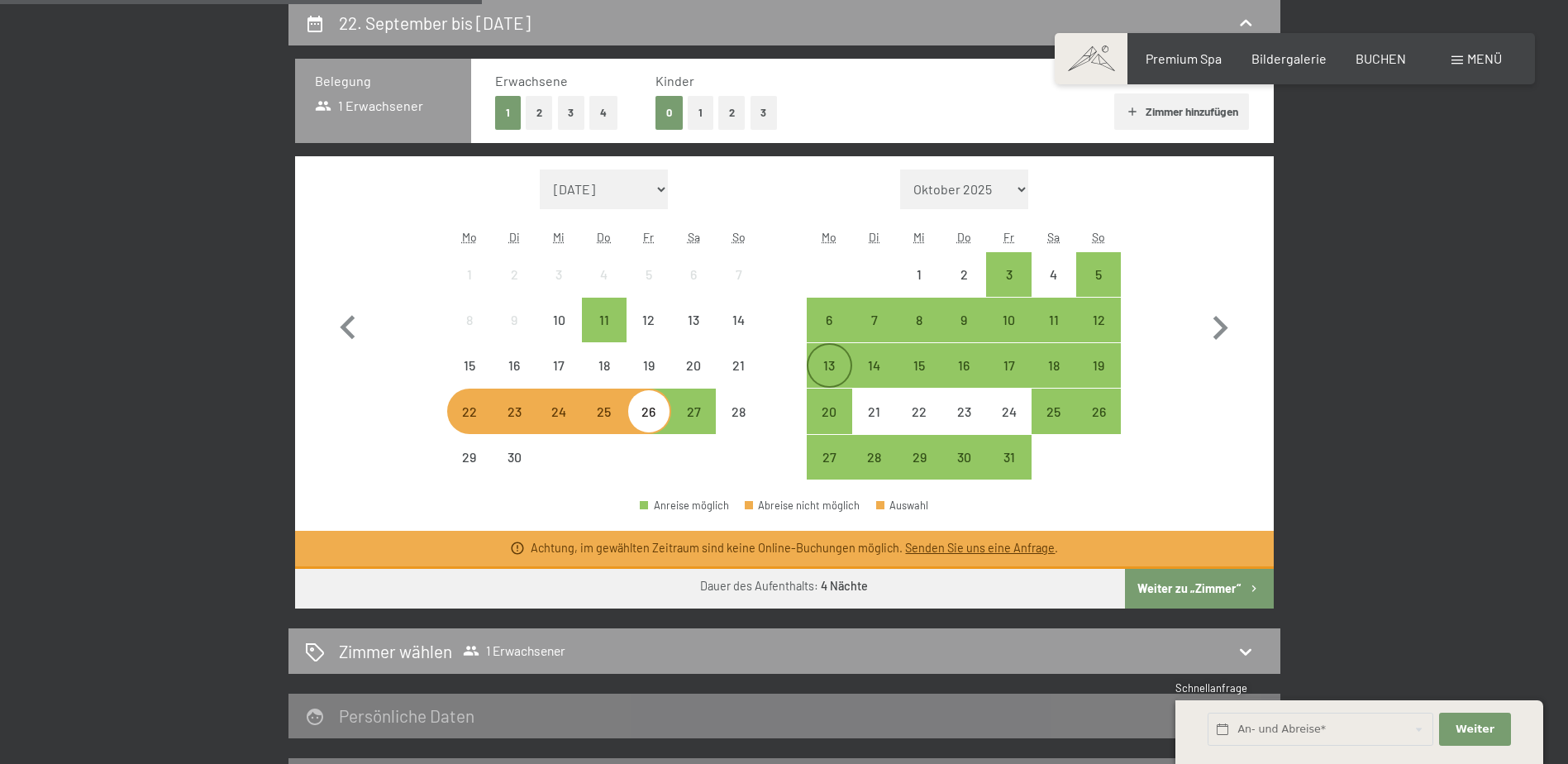
click at [840, 365] on div "13" at bounding box center [828, 379] width 41 height 41
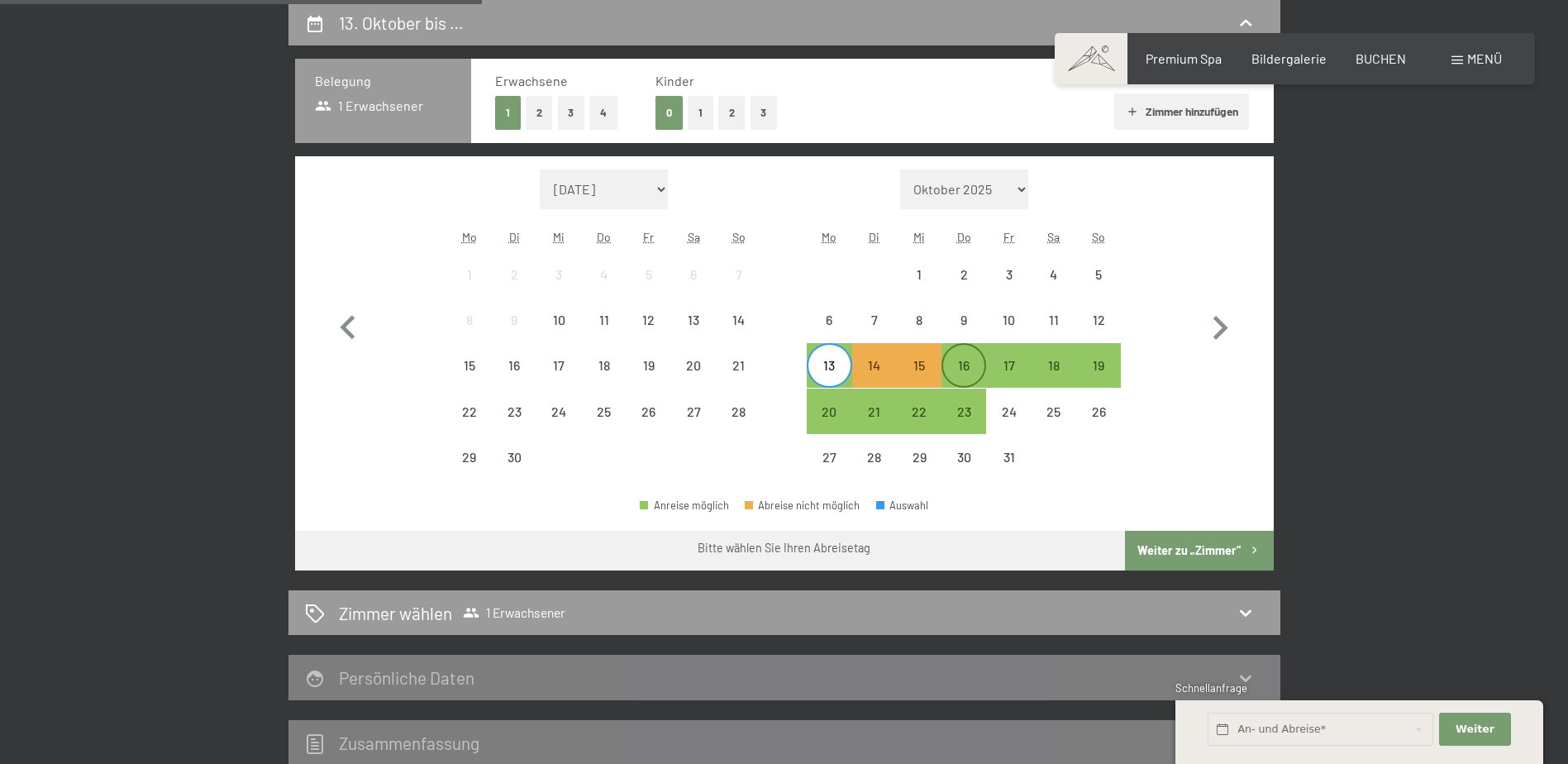
click at [958, 361] on div "16" at bounding box center [964, 379] width 41 height 41
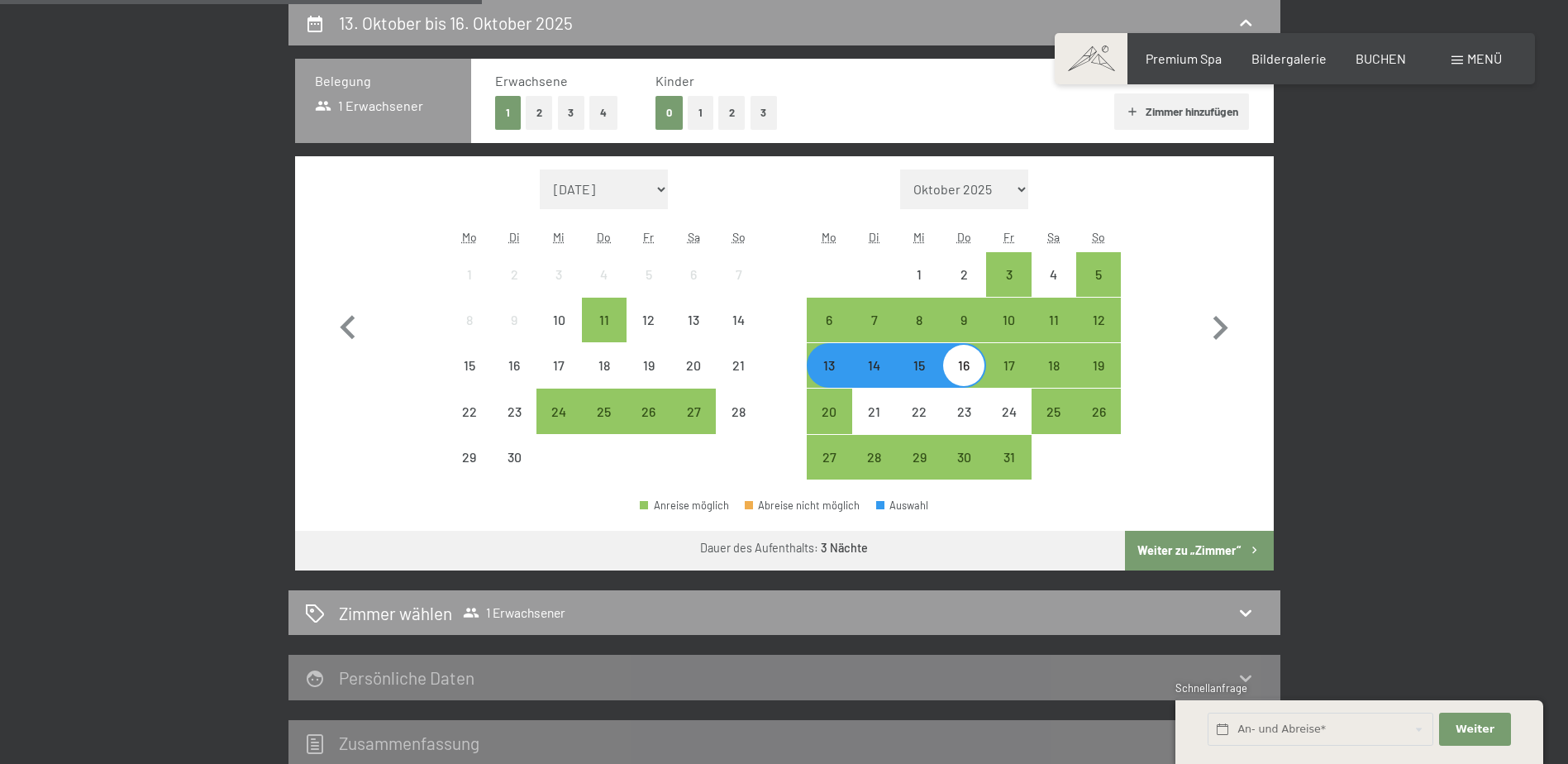
click at [1192, 553] on button "Weiter zu „Zimmer“" at bounding box center [1199, 550] width 148 height 40
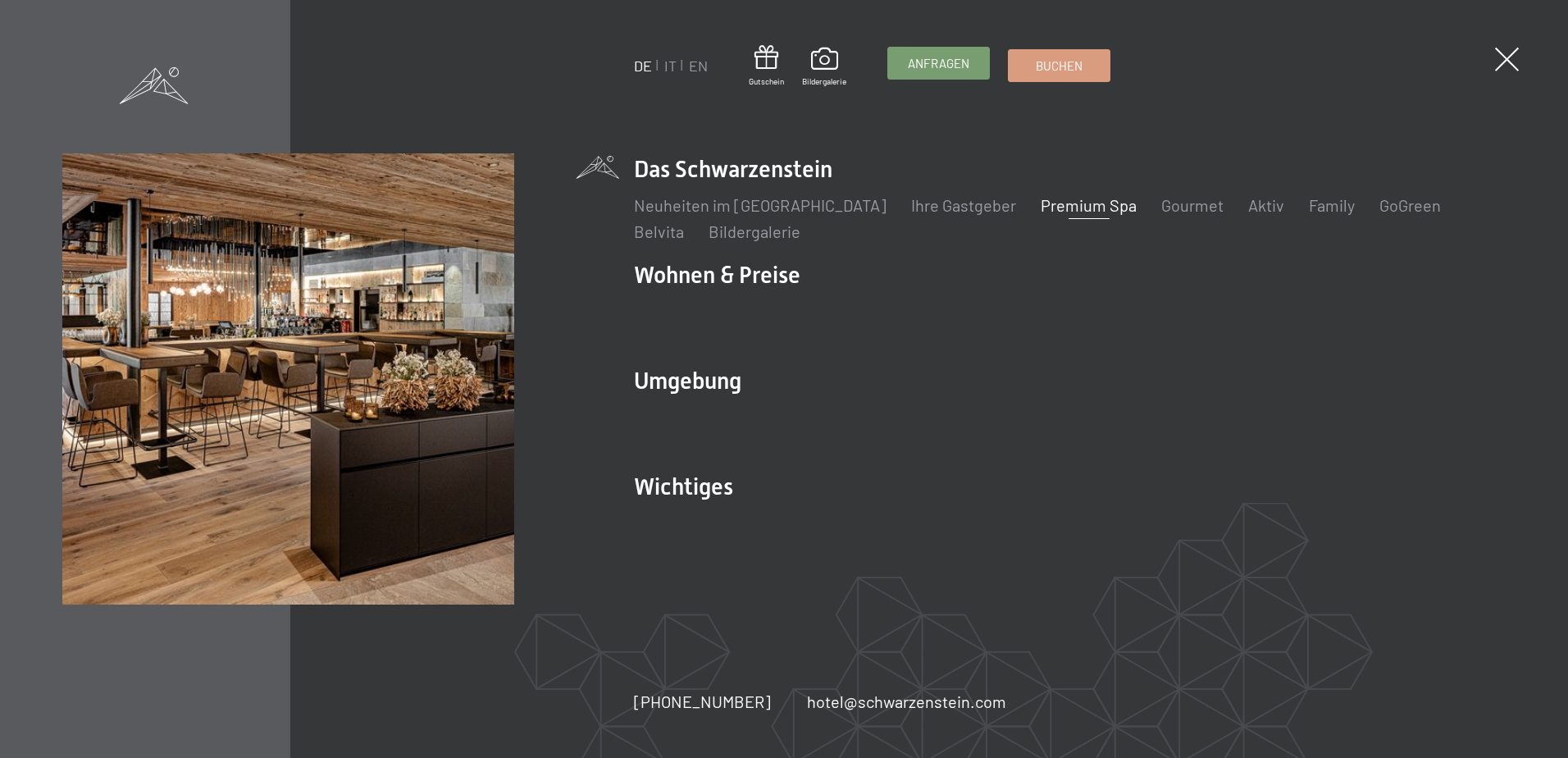
click at [913, 66] on span "Anfragen" at bounding box center [939, 64] width 62 height 18
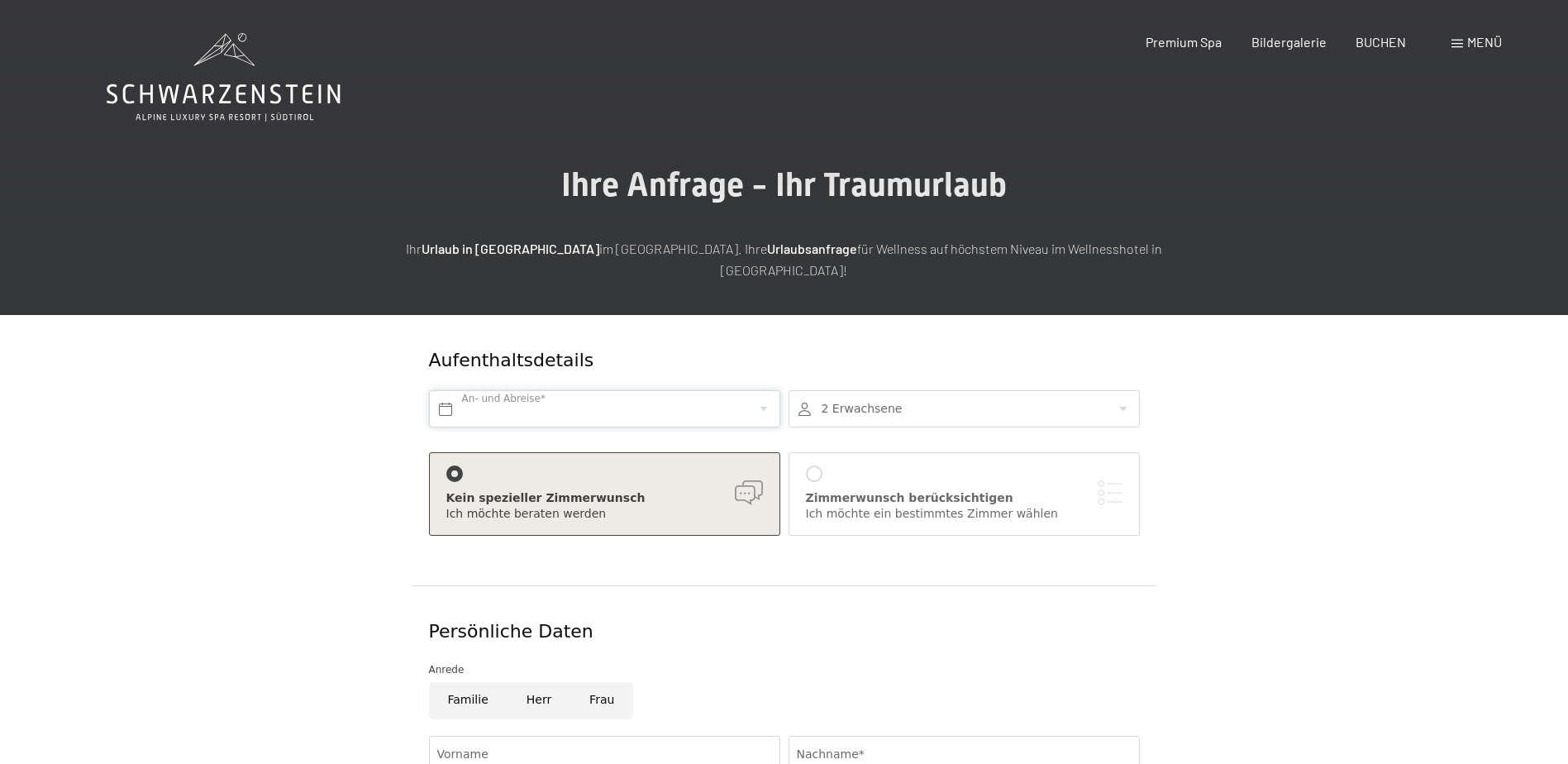
click at [582, 390] on input "text" at bounding box center [604, 409] width 352 height 37
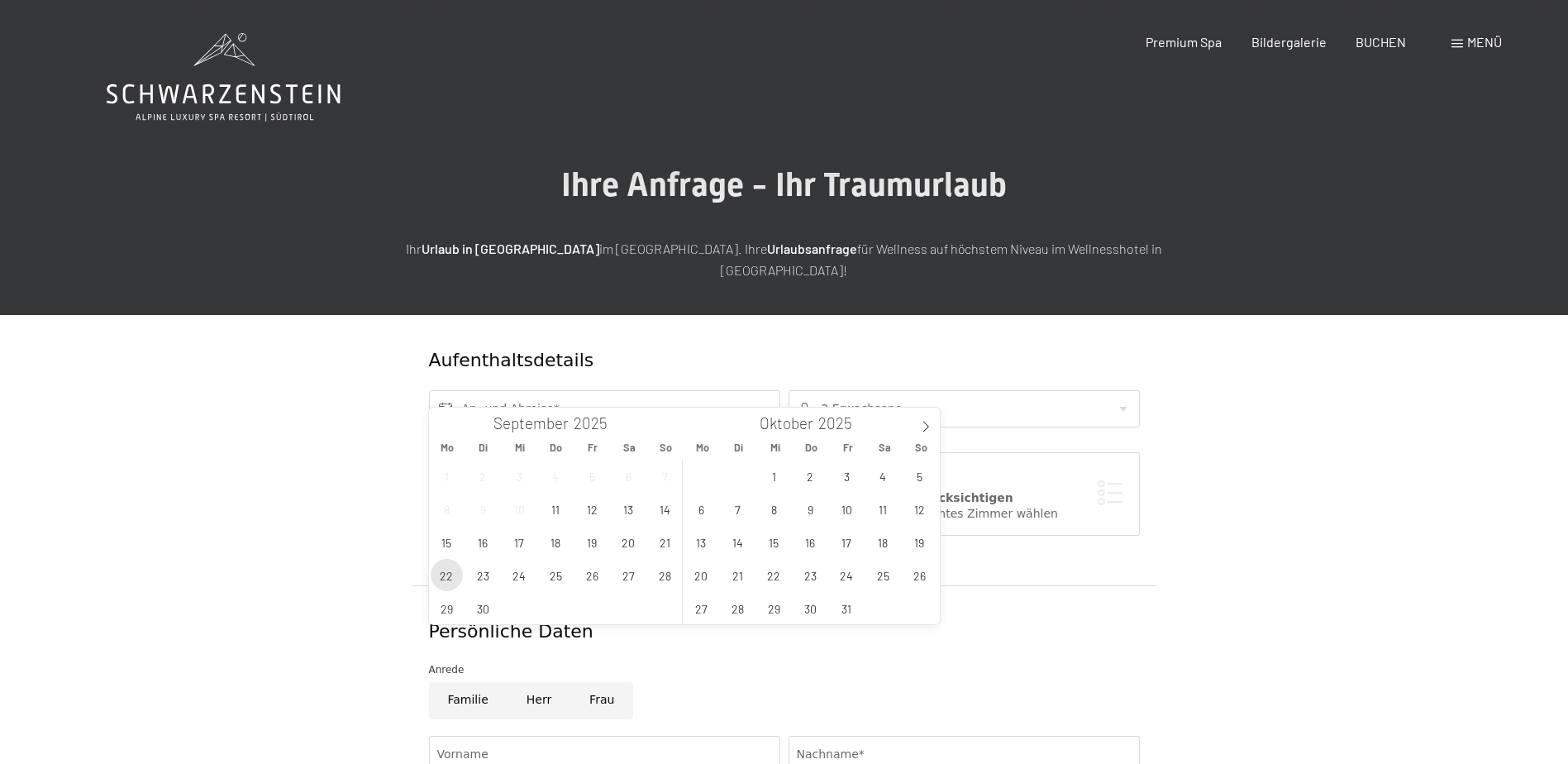
click at [450, 572] on span "22" at bounding box center [447, 575] width 32 height 32
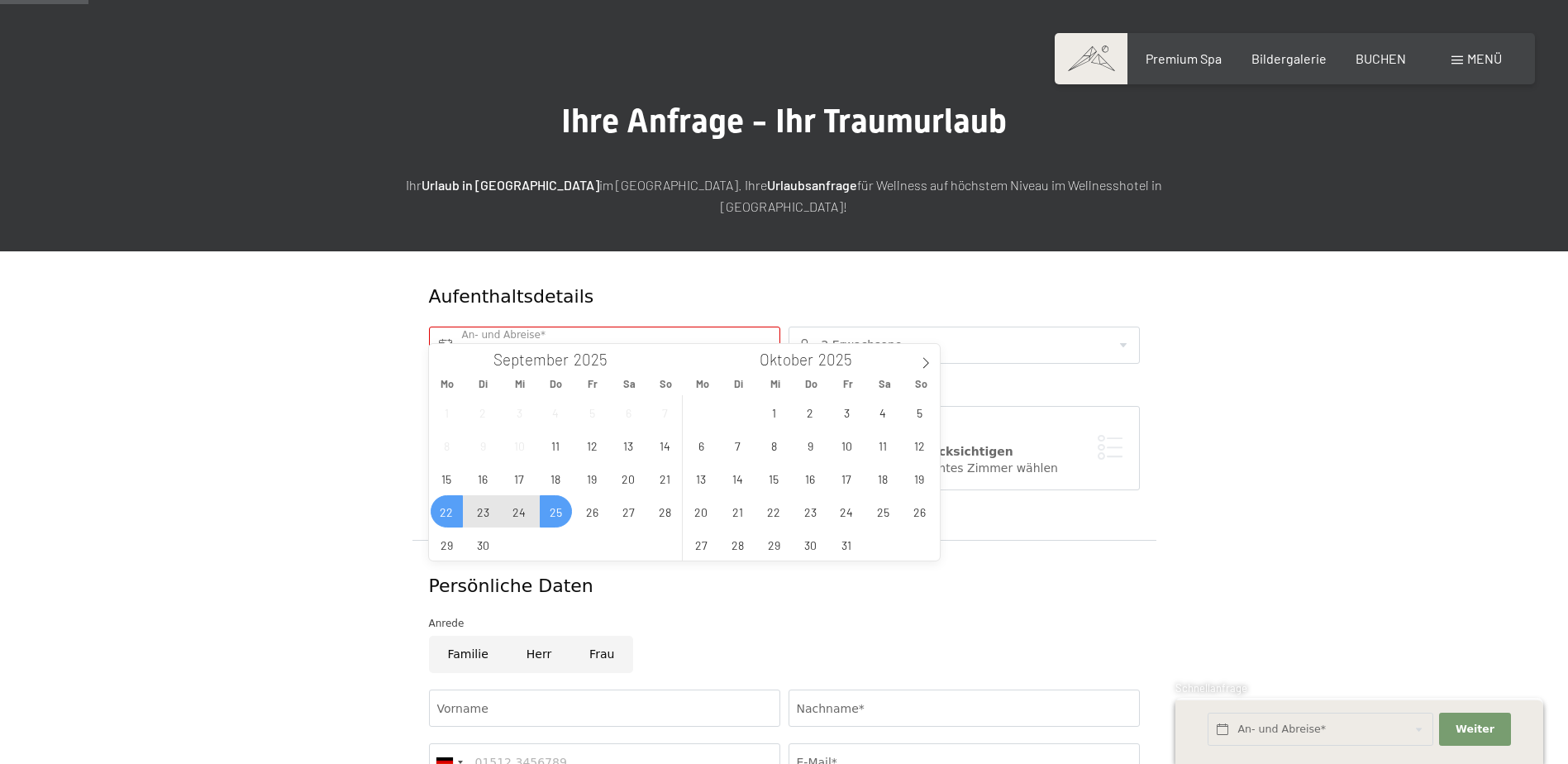
scroll to position [83, 0]
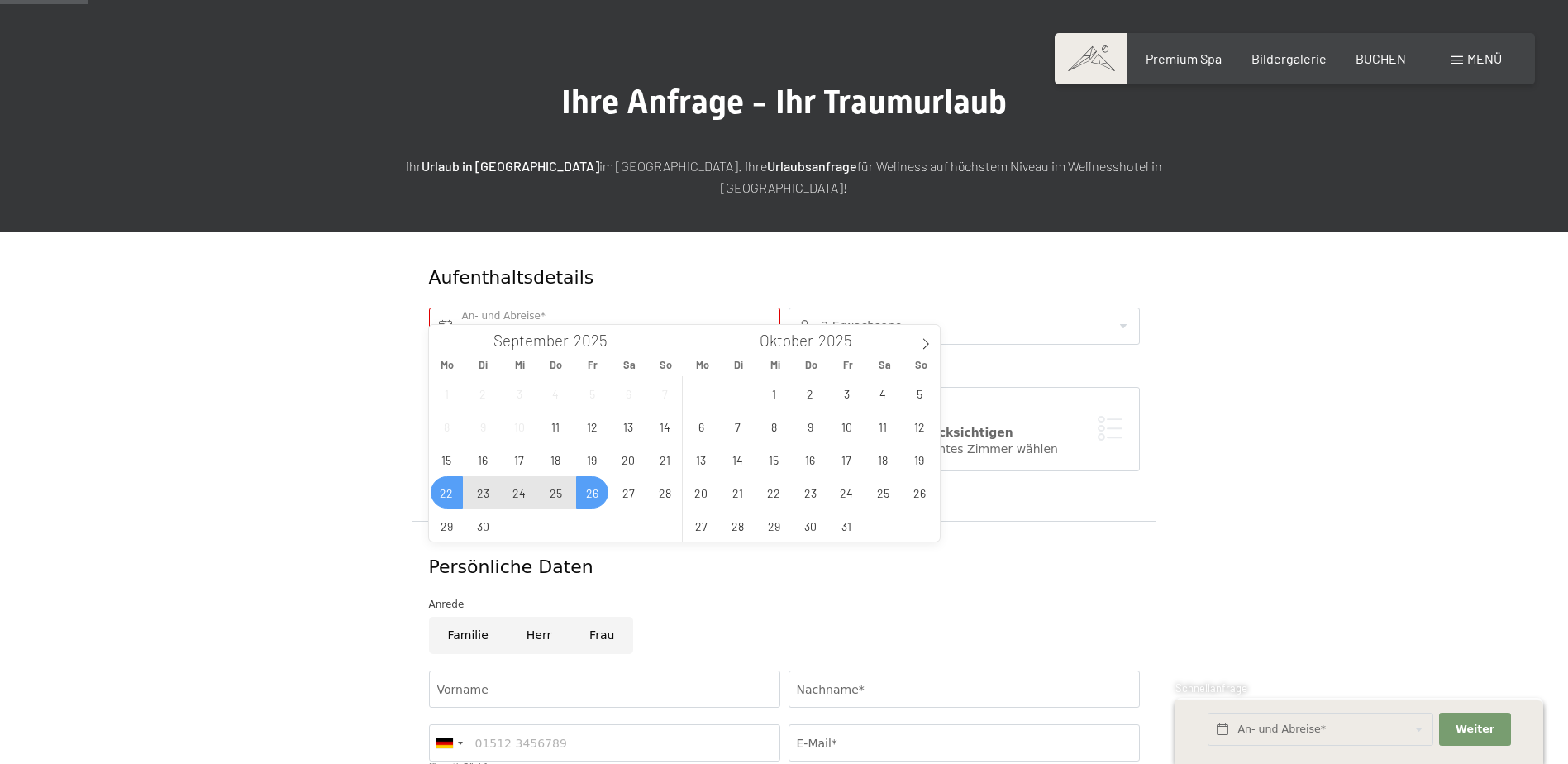
click at [592, 489] on span "26" at bounding box center [592, 492] width 32 height 32
type input "Mo. 22.09.2025 - Fr. 26.09.2025"
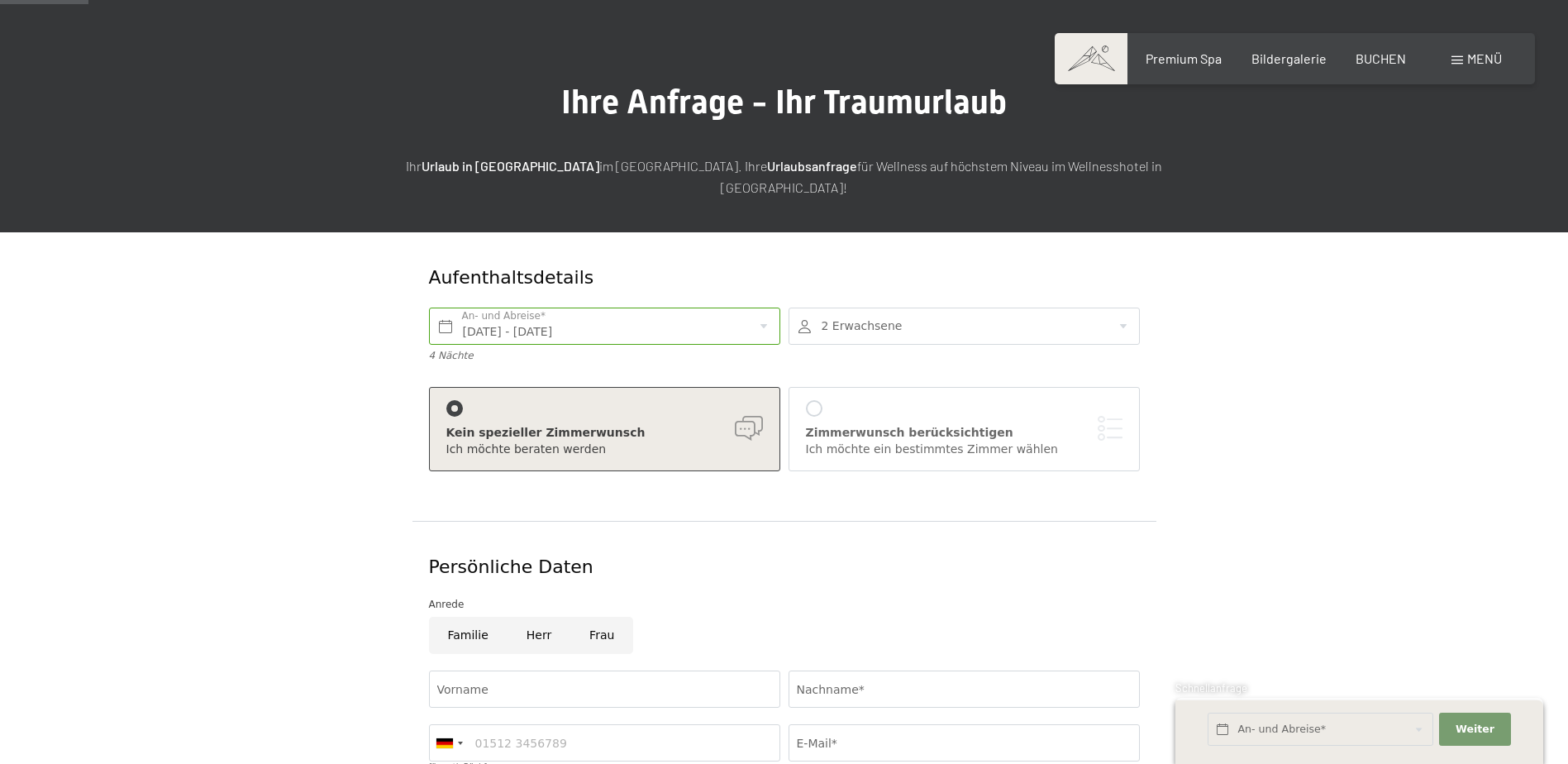
click at [882, 308] on div at bounding box center [964, 327] width 352 height 37
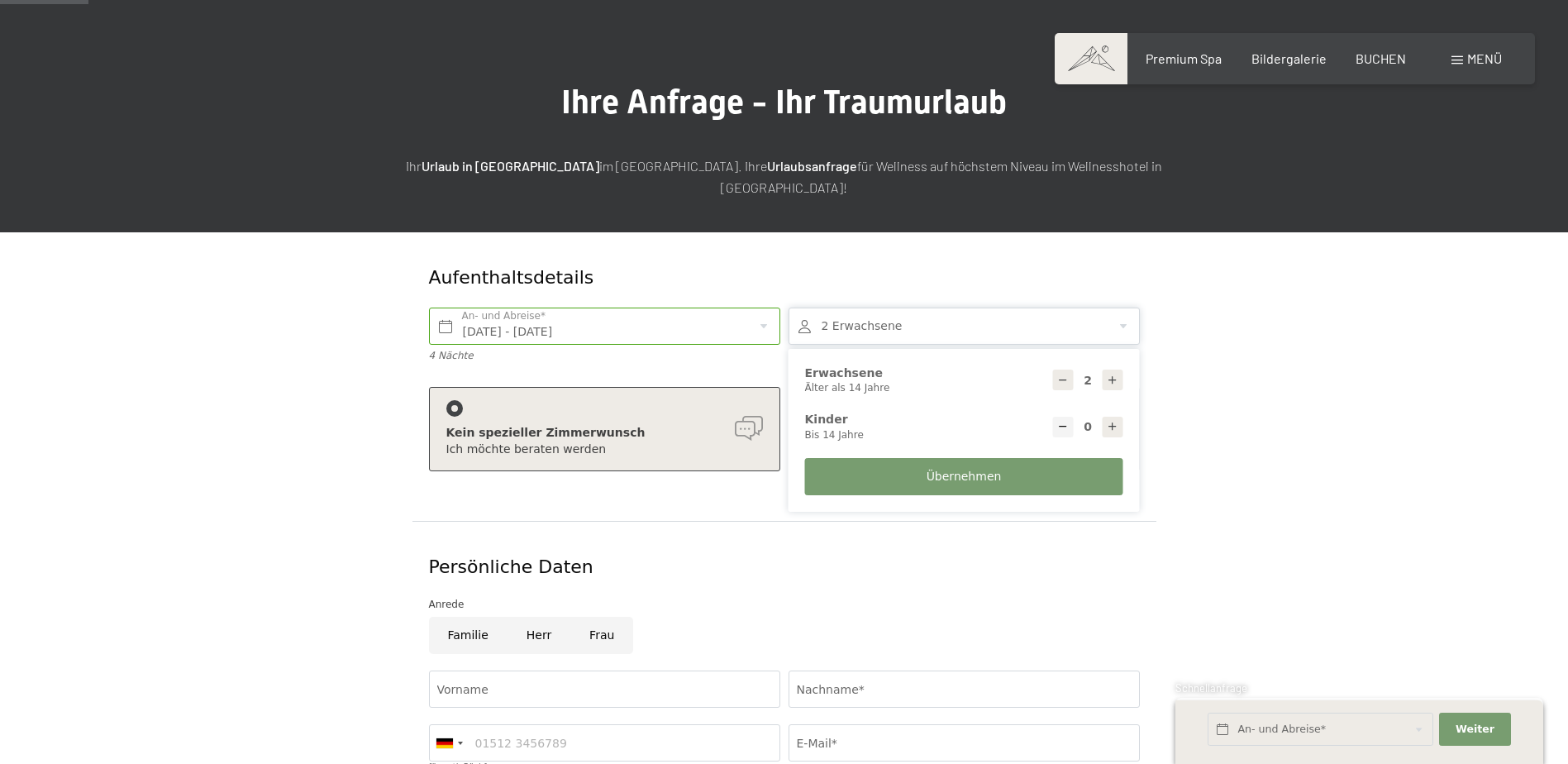
click at [1059, 375] on icon at bounding box center [1063, 380] width 12 height 12
type input "1"
click at [995, 469] on span "Übernehmen" at bounding box center [964, 477] width 76 height 17
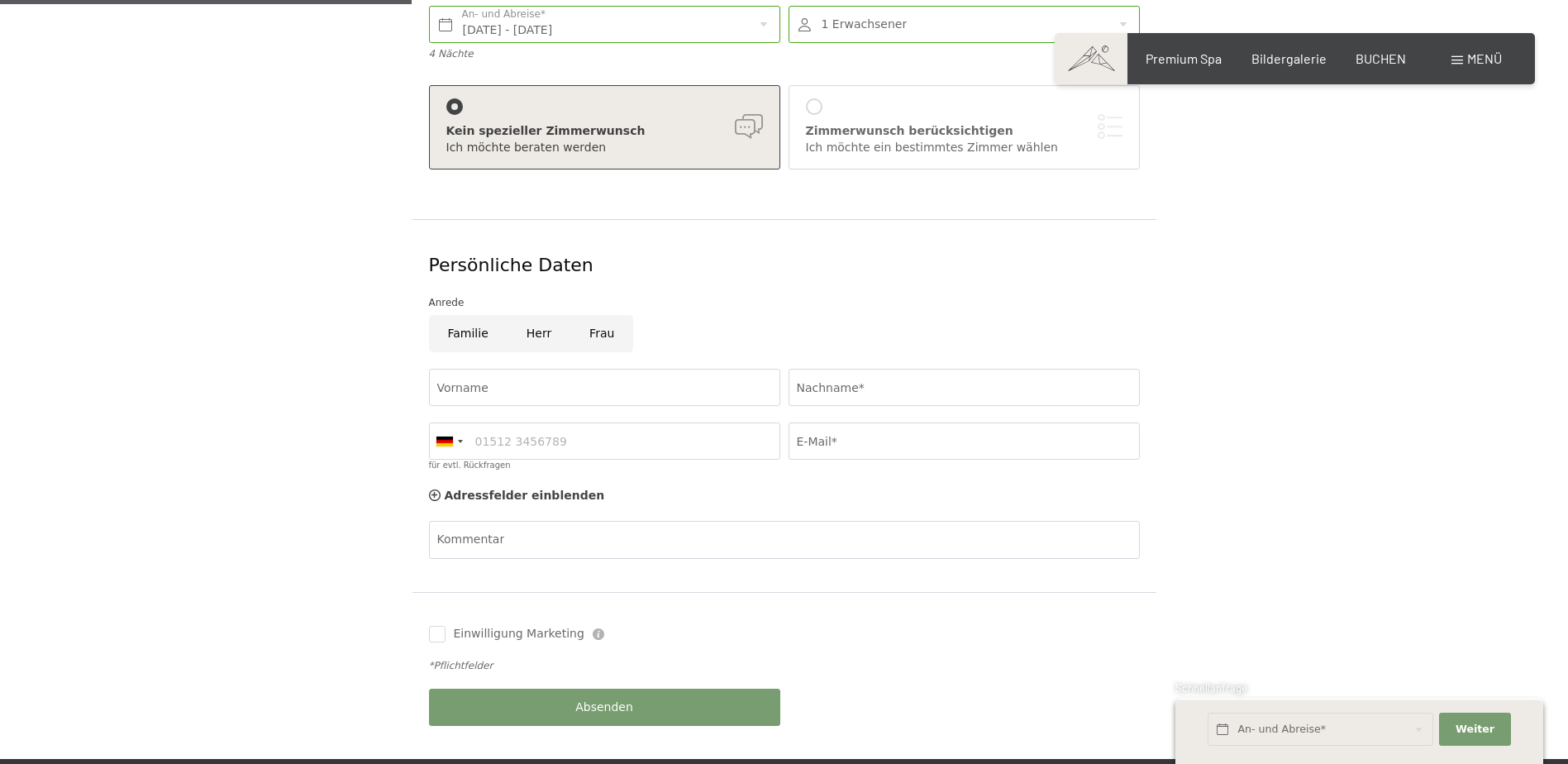
scroll to position [413, 0]
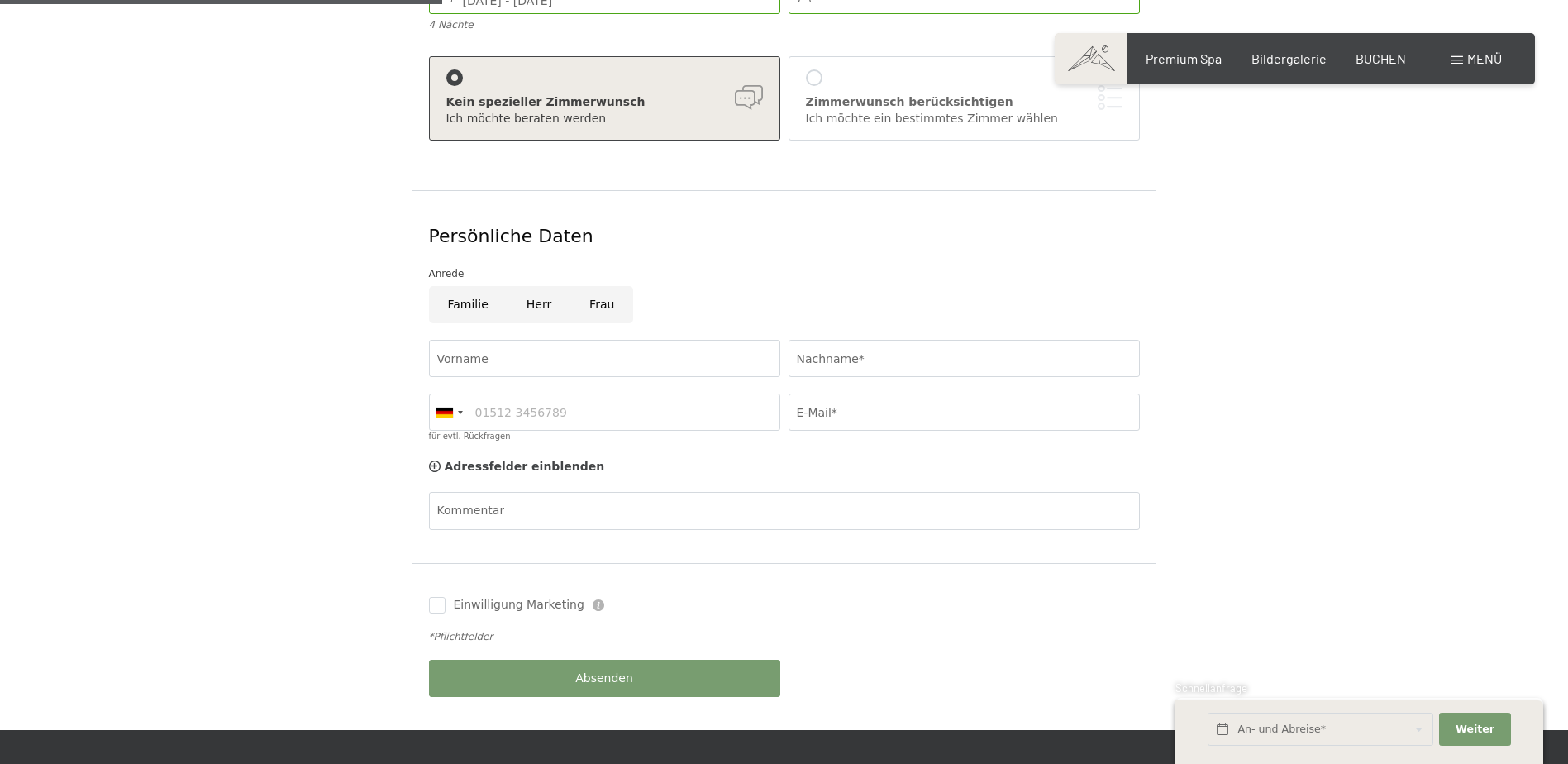
click at [529, 286] on input "Herr" at bounding box center [538, 305] width 63 height 37
radio input "true"
click at [511, 340] on input "Vorname" at bounding box center [604, 359] width 352 height 37
type input "Tobias Josef"
type input "Zumkeller"
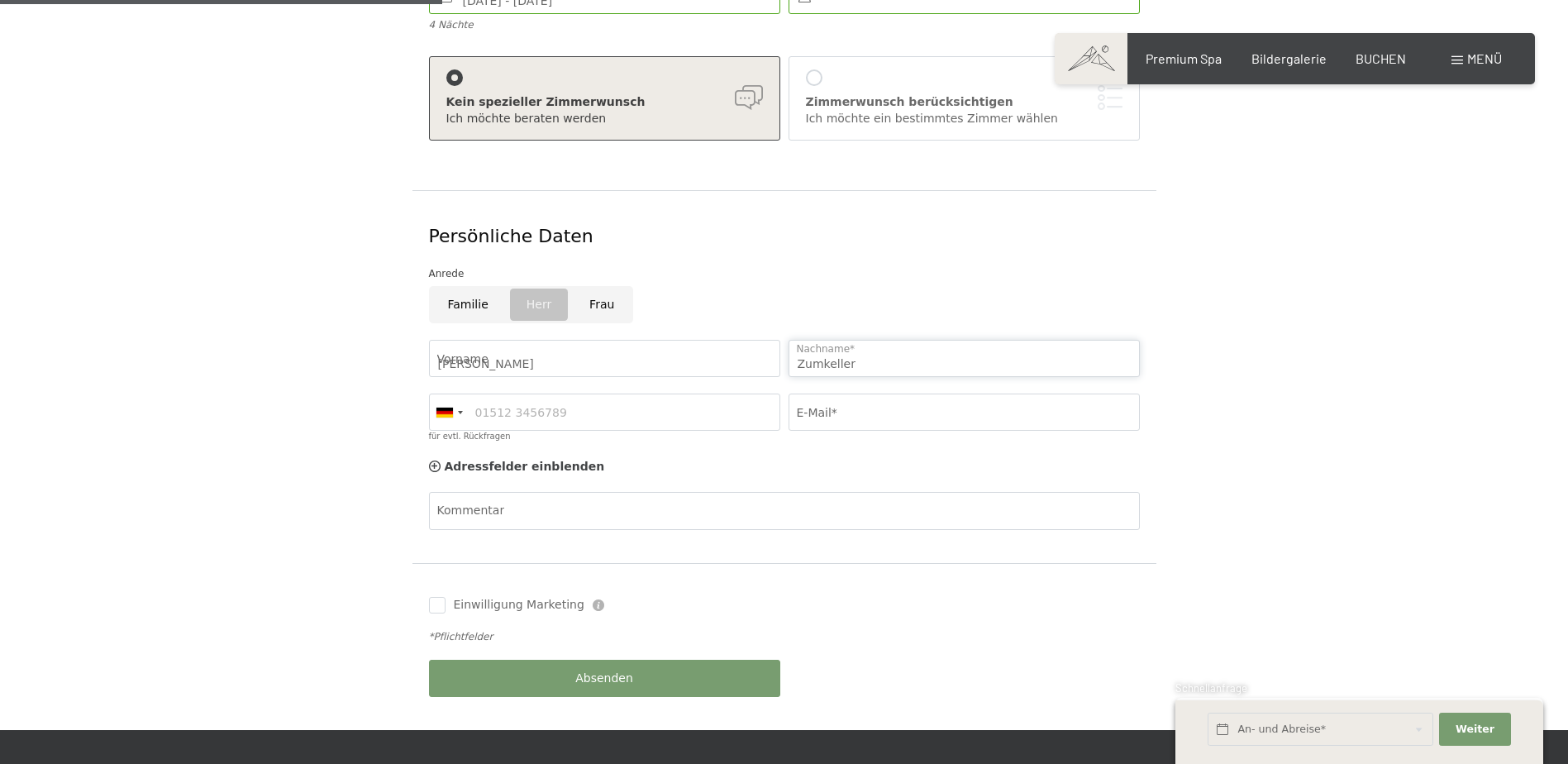
type input "015207074947"
type input "tobias-zumkeller@web.de"
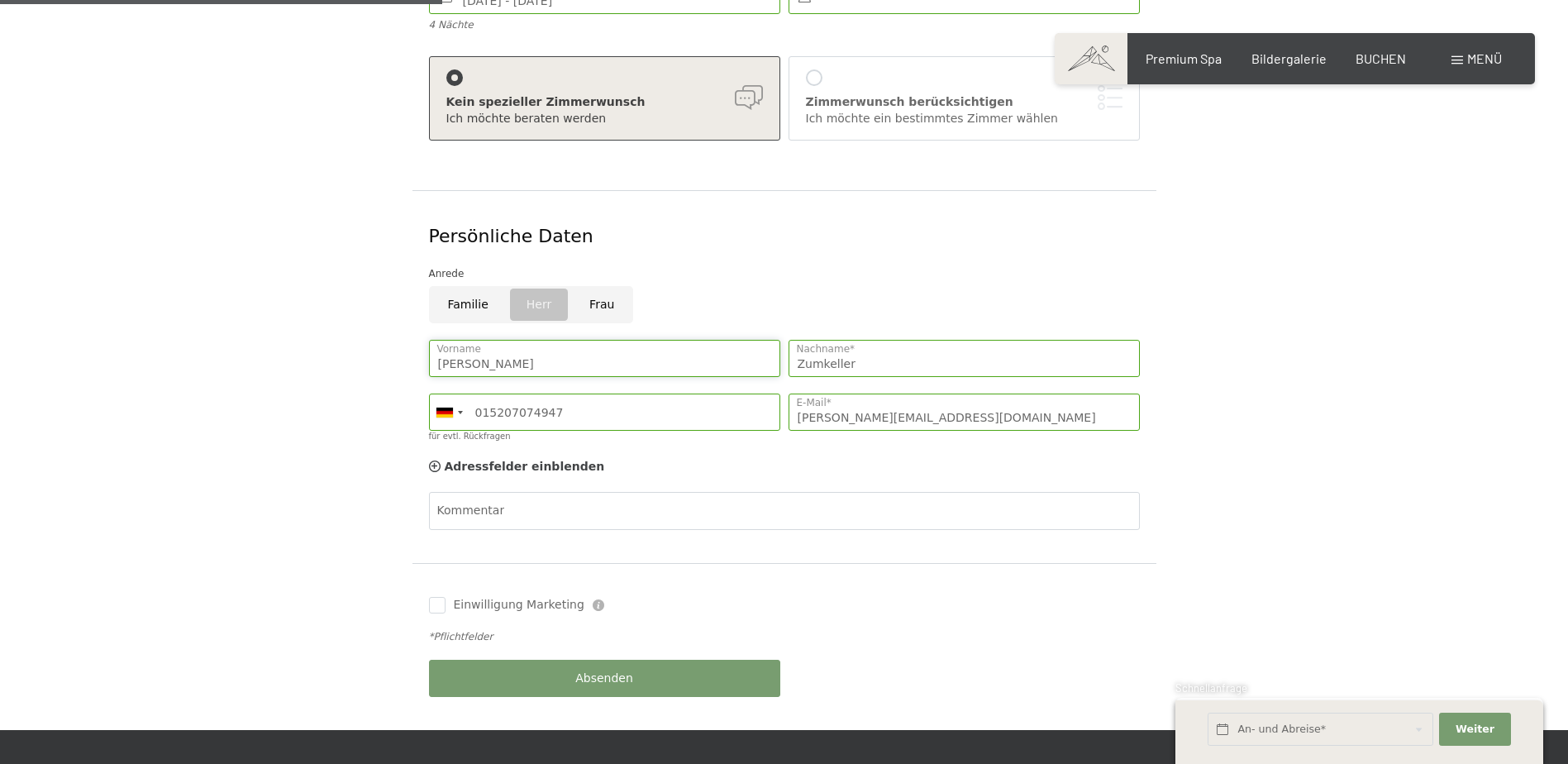
click at [586, 341] on input "Tobias Josef" at bounding box center [604, 359] width 352 height 37
click at [583, 340] on input "Tobias Josef" at bounding box center [604, 359] width 352 height 37
type input "Tobias"
click at [183, 394] on div "Aufenthaltsdetails Mo. 22.09.2025 - Fr. 26.09.2025 An- und Abreise* 4 Nächte 1 …" at bounding box center [783, 316] width 1252 height 830
click at [666, 394] on input "015207074947" at bounding box center [604, 412] width 352 height 37
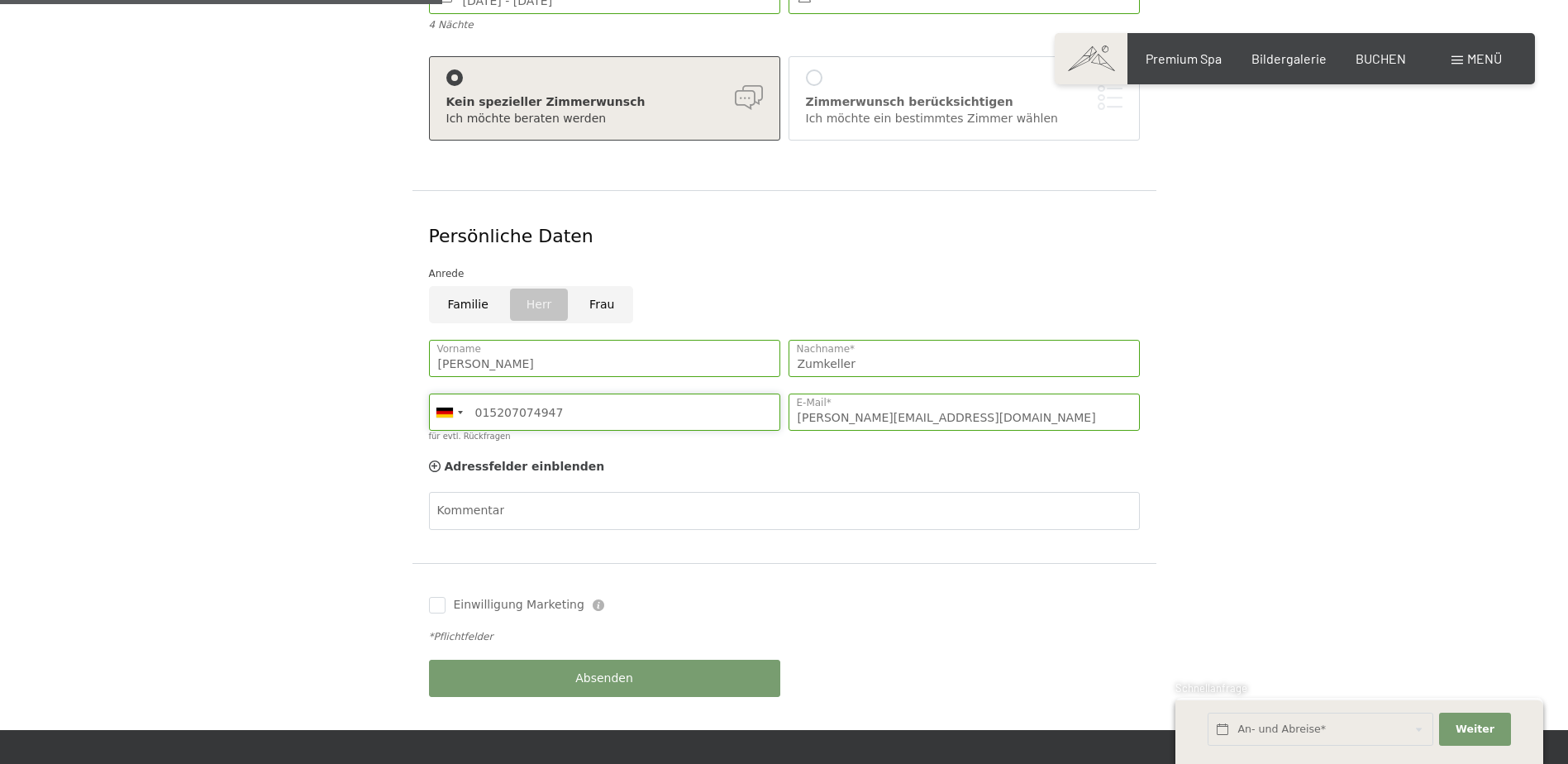
drag, startPoint x: 629, startPoint y: 387, endPoint x: 401, endPoint y: 390, distance: 228.0
click at [401, 390] on form "Aufenthaltsdetails Mo. 22.09.2025 - Fr. 26.09.2025 An- und Abreise* 4 Nächte 1 …" at bounding box center [784, 316] width 1128 height 830
click at [344, 398] on form "Aufenthaltsdetails Mo. 22.09.2025 - Fr. 26.09.2025 An- und Abreise* 4 Nächte 1 …" at bounding box center [784, 316] width 1128 height 830
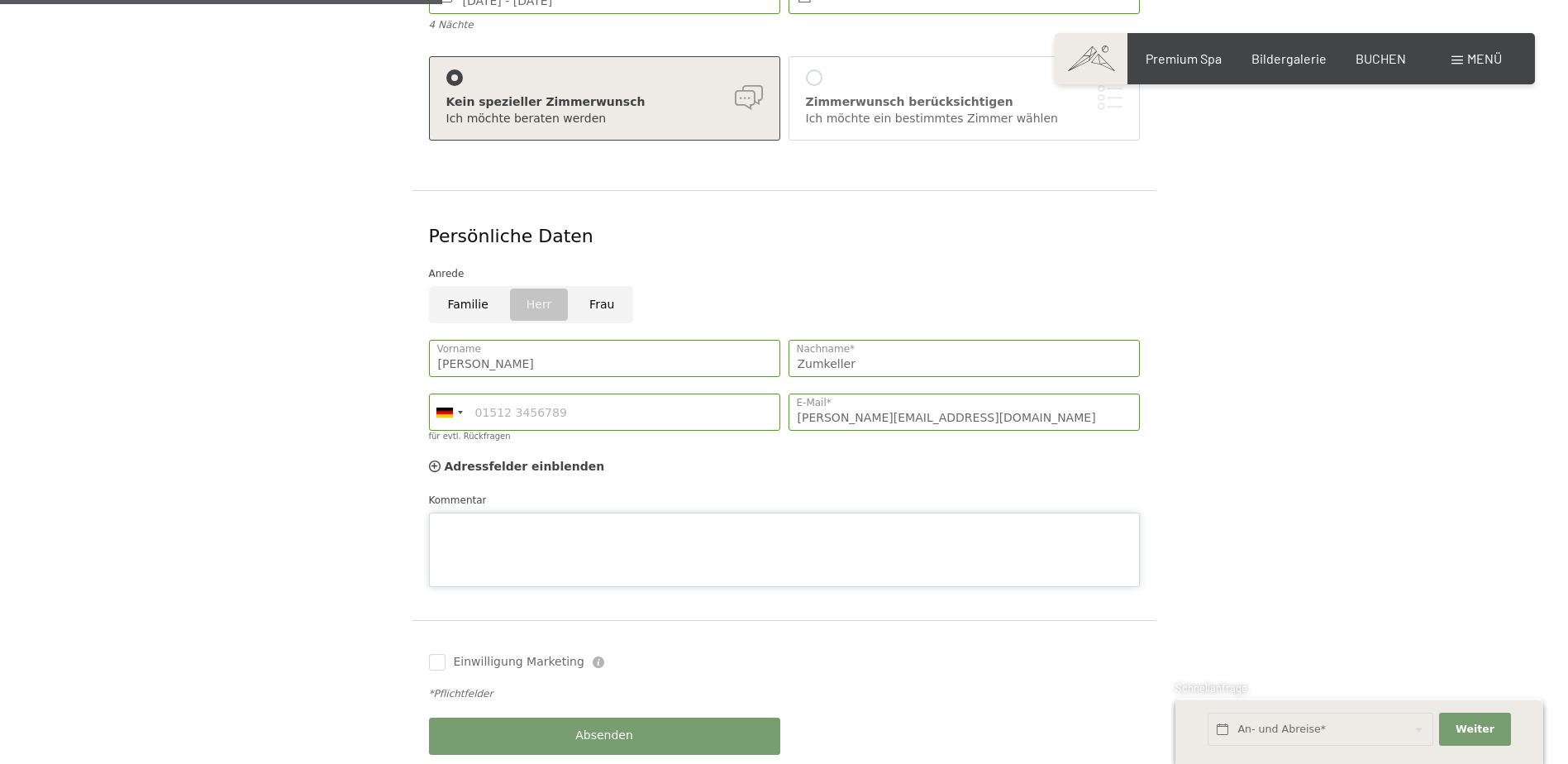
click at [544, 492] on div "Kommentar" at bounding box center [784, 540] width 711 height 95
type textarea "m"
type textarea "b"
type textarea "Bitte mind. Halbpension inkludieren."
click at [641, 717] on div "Absenden" at bounding box center [604, 736] width 360 height 53
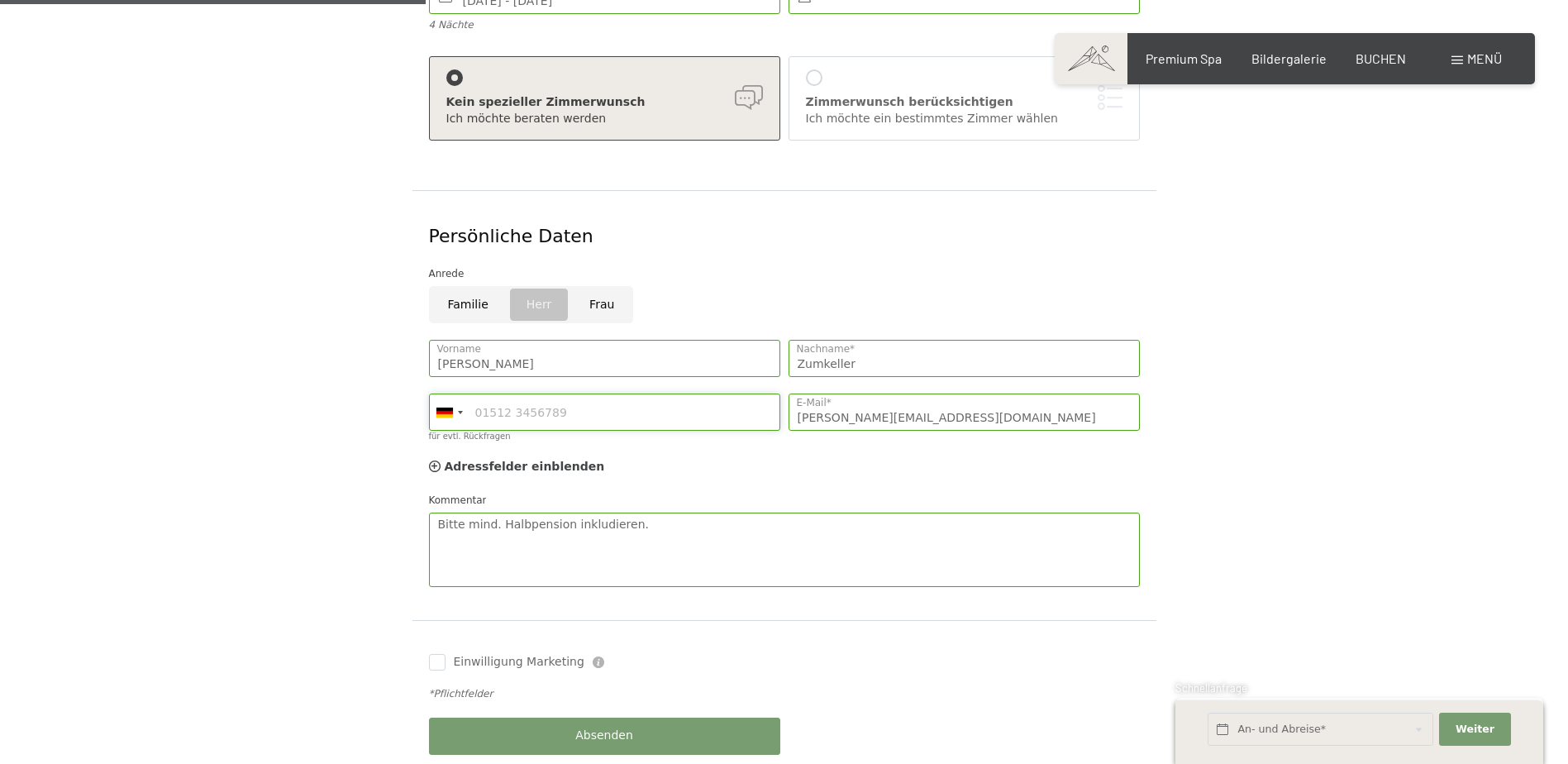
click at [529, 394] on input "für evtl. Rückfragen" at bounding box center [604, 412] width 352 height 37
type input "0000000000000"
click at [647, 718] on button "Absenden" at bounding box center [604, 736] width 352 height 37
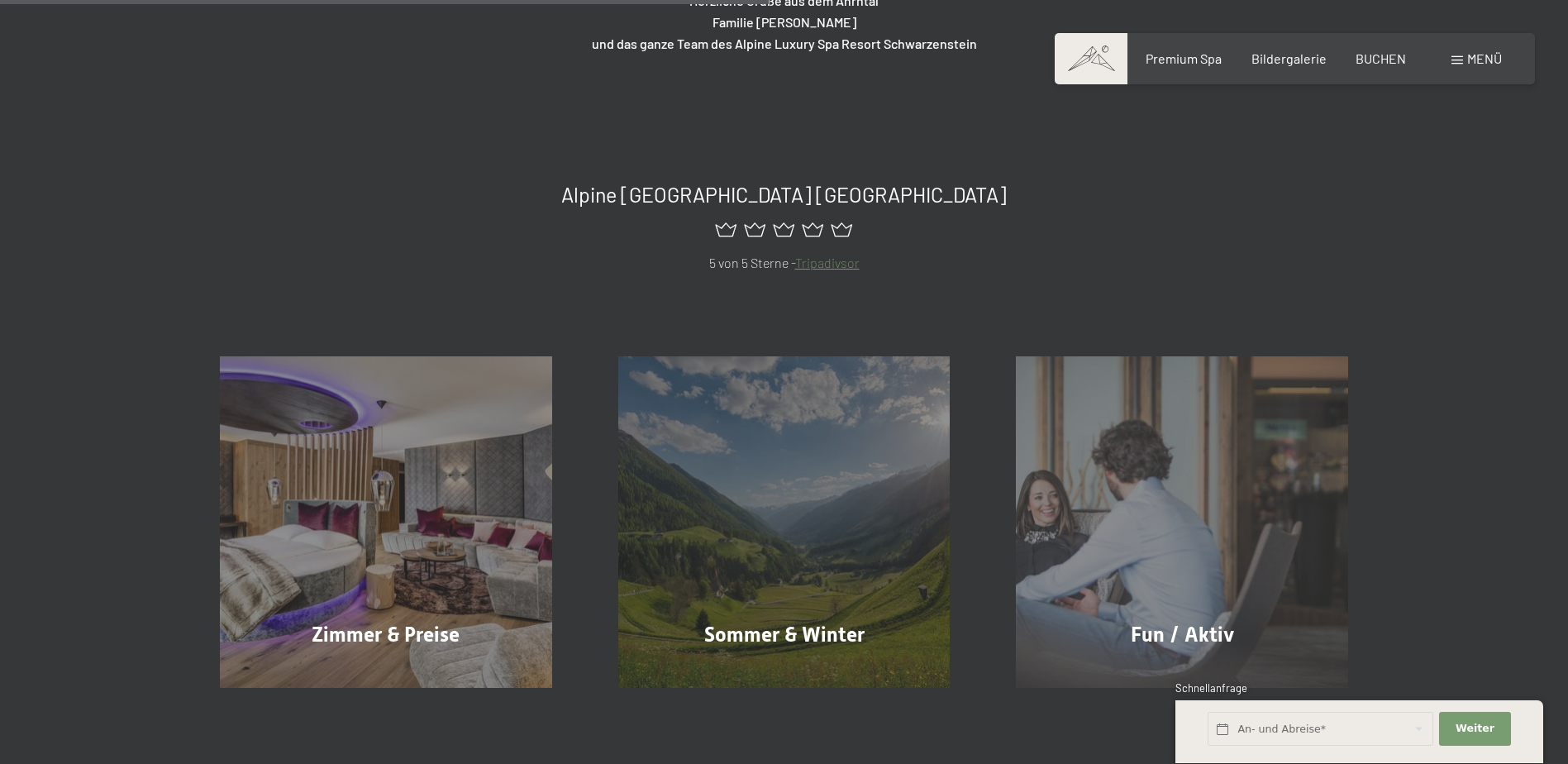
scroll to position [83, 0]
